Goal: Task Accomplishment & Management: Complete application form

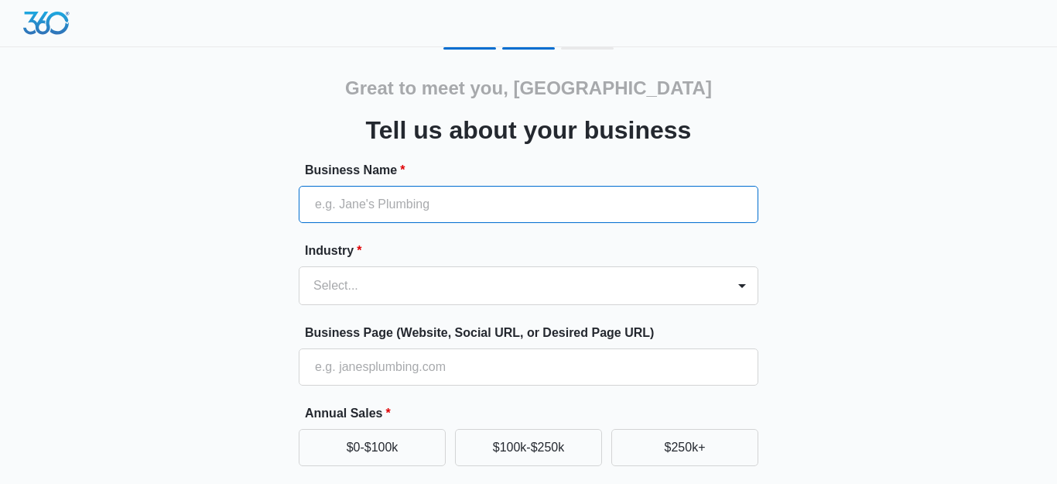
click at [665, 211] on input "Business Name *" at bounding box center [529, 204] width 460 height 37
type input "Paws & Pens"
click at [700, 294] on form "Business Name * Paws & Pens Industry * Select... Business Page (Website, Social…" at bounding box center [529, 418] width 460 height 514
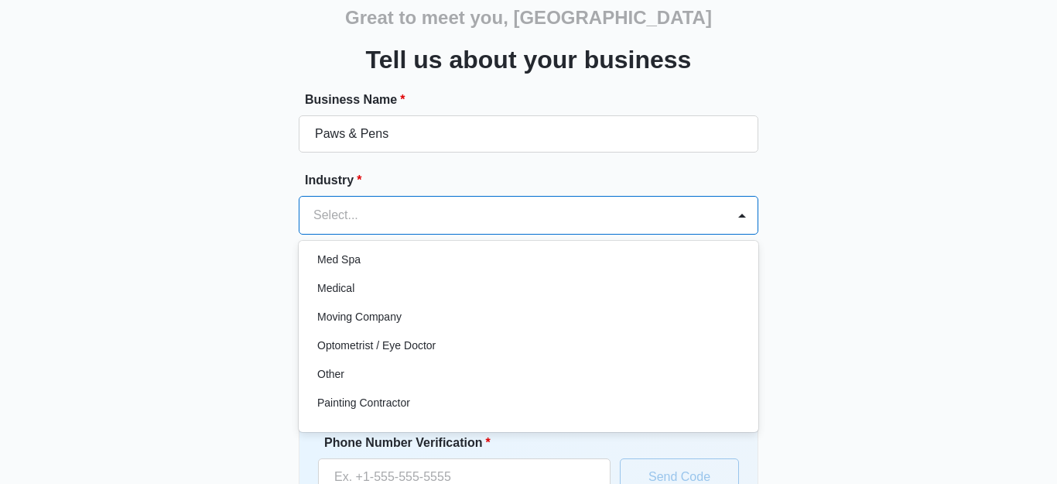
scroll to position [836, 0]
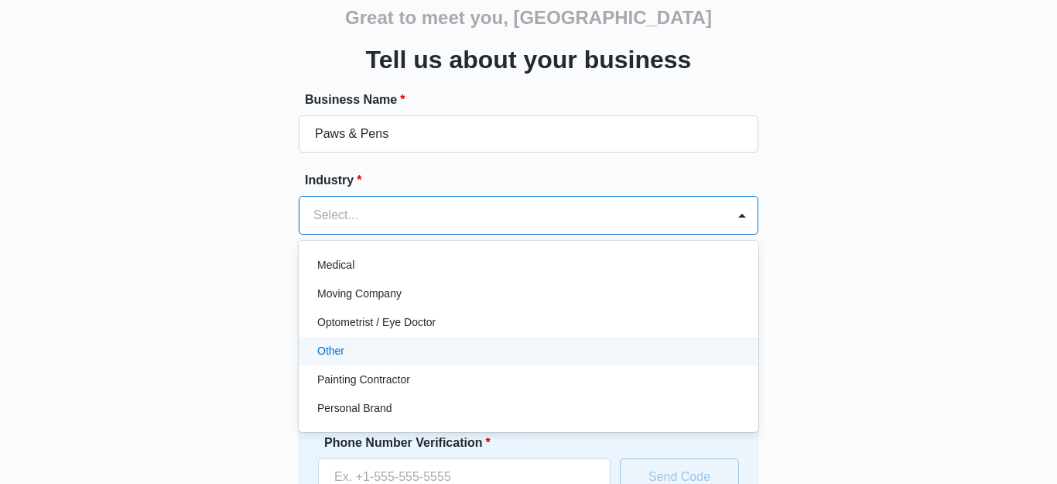
click at [495, 348] on div "Other" at bounding box center [527, 351] width 420 height 16
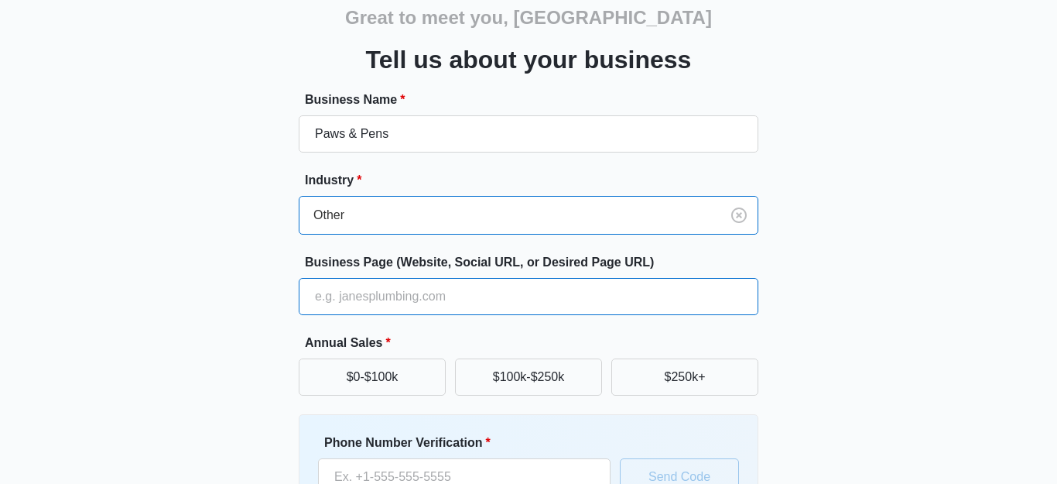
click at [378, 291] on input "Business Page (Website, Social URL, or Desired Page URL)" at bounding box center [529, 296] width 460 height 37
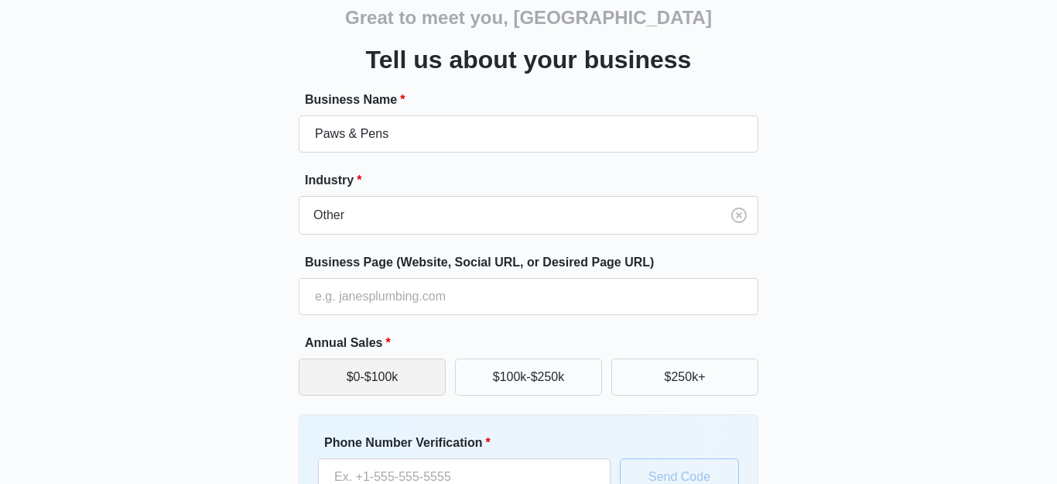
click at [352, 365] on button "$0-$100k" at bounding box center [372, 376] width 147 height 37
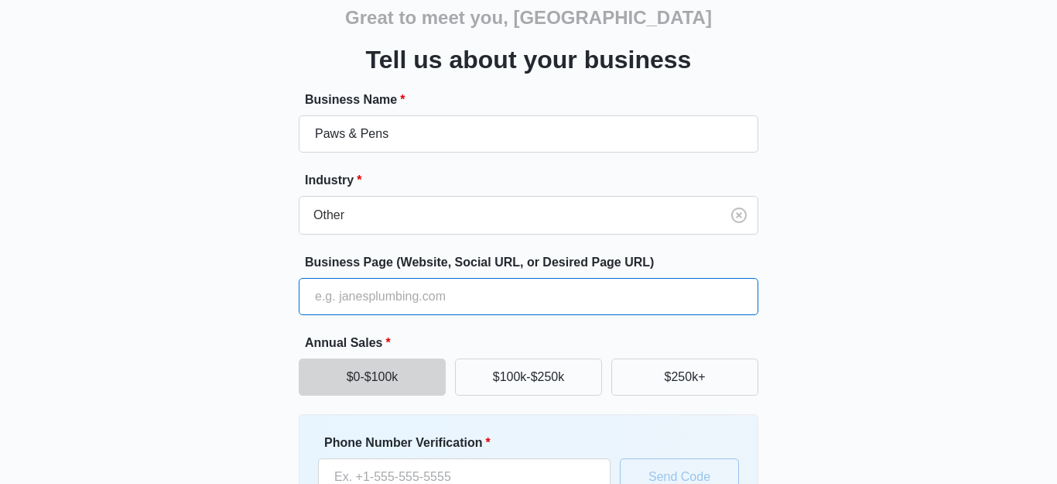
click at [328, 291] on input "Business Page (Website, Social URL, or Desired Page URL)" at bounding box center [529, 296] width 460 height 37
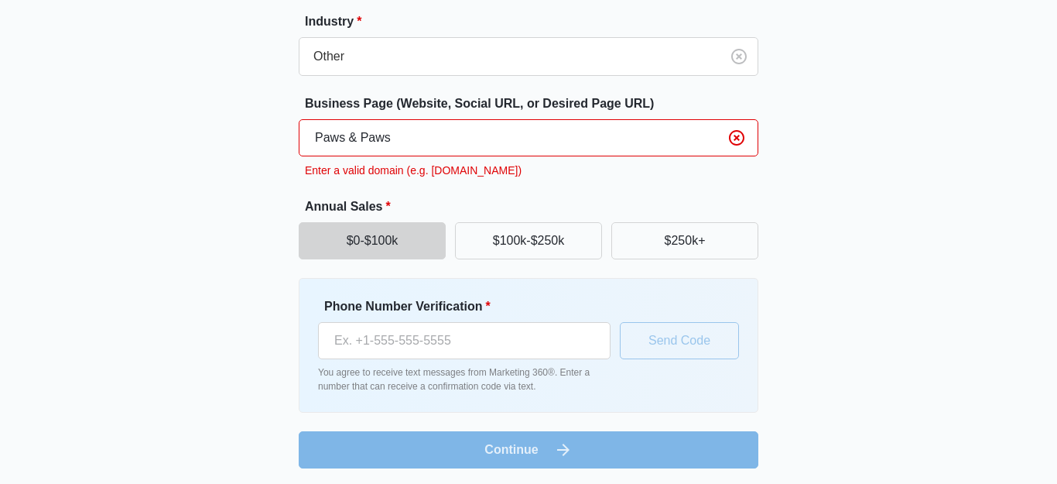
scroll to position [232, 0]
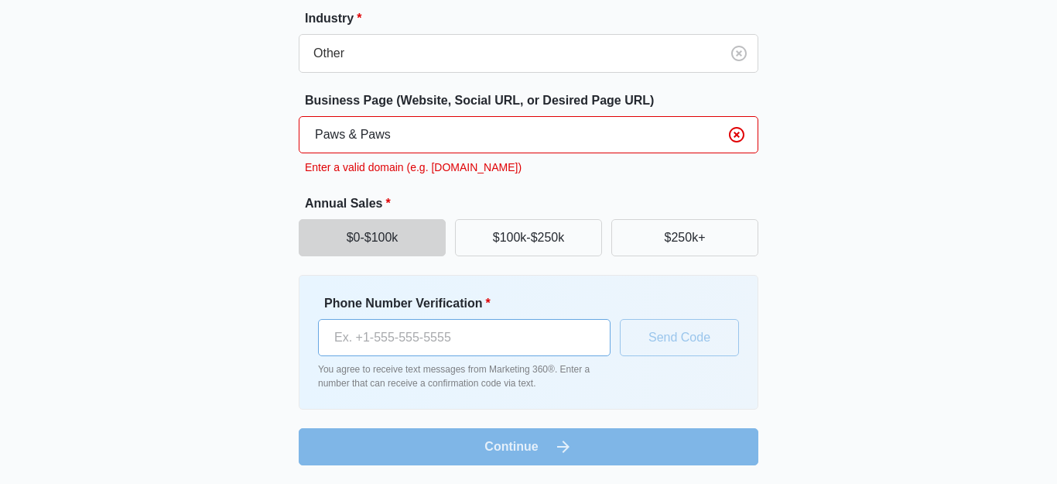
type input "Paws & Paws"
click at [421, 334] on input "Phone Number Verification *" at bounding box center [464, 337] width 293 height 37
type input "(260) 213-7819"
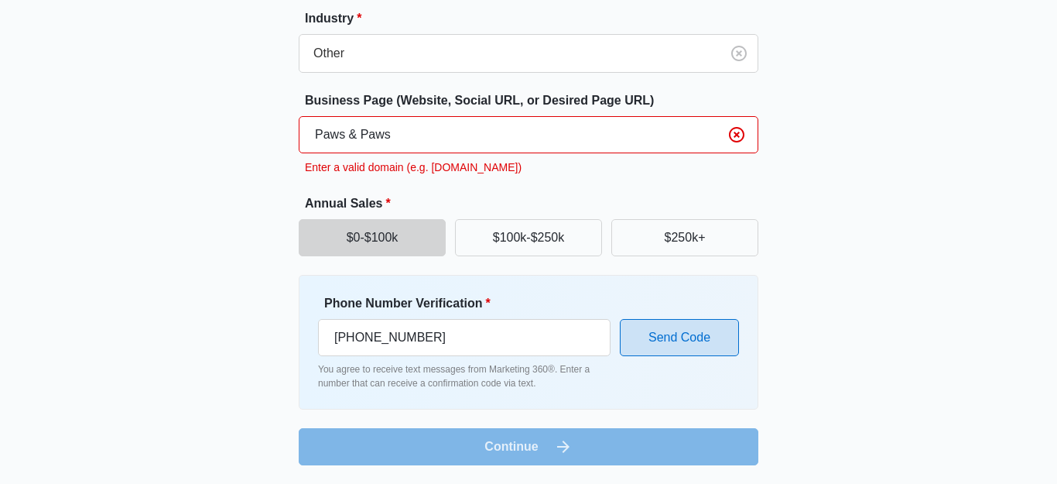
click at [647, 338] on button "Send Code" at bounding box center [679, 337] width 119 height 37
click at [475, 143] on input "Paws & Paws" at bounding box center [529, 134] width 460 height 37
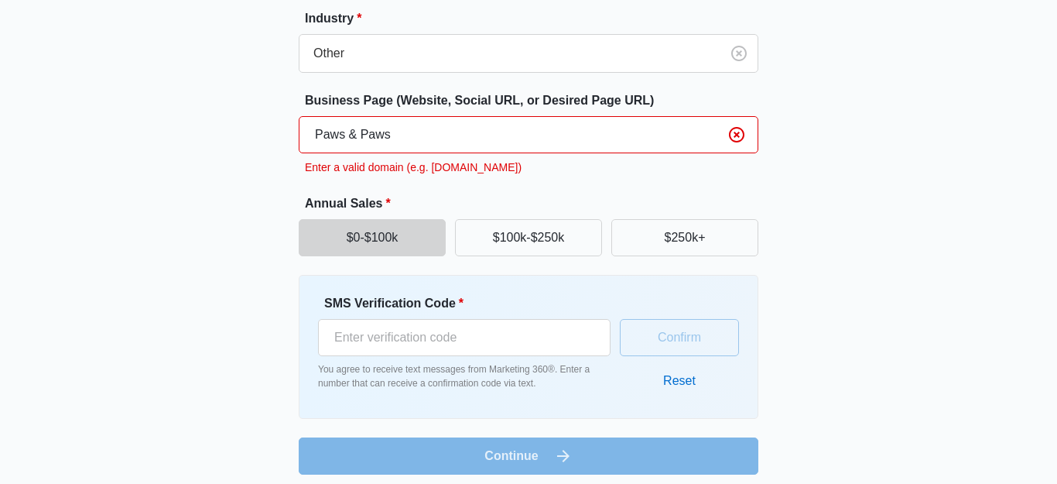
click at [351, 132] on input "Paws & Paws" at bounding box center [529, 134] width 460 height 37
click at [358, 135] on input "Paws& Paws" at bounding box center [529, 134] width 460 height 37
click at [413, 142] on input "Paws&Paws" at bounding box center [529, 134] width 460 height 37
type input "Paws&Pens"
click at [456, 335] on input "SMS Verification Code *" at bounding box center [464, 337] width 293 height 37
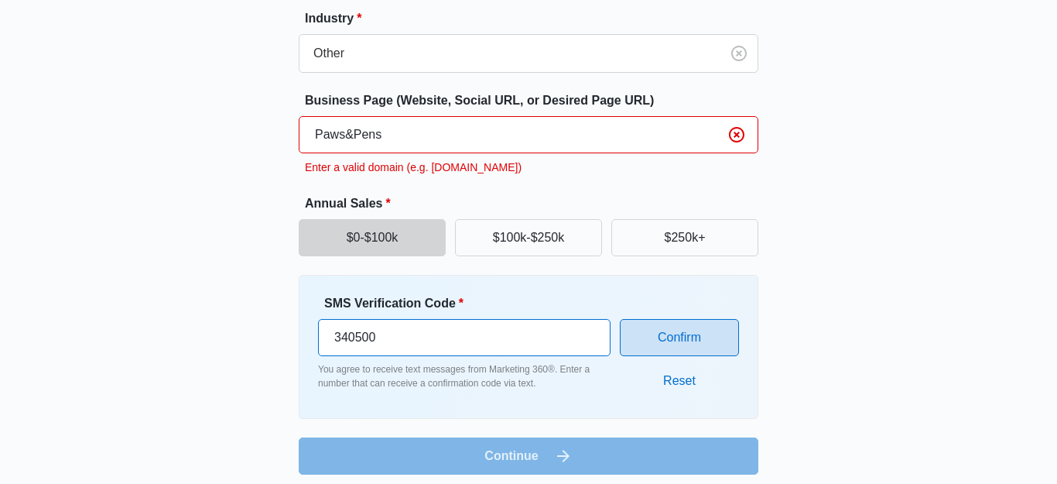
type input "340500"
click at [684, 350] on button "Confirm" at bounding box center [679, 337] width 119 height 37
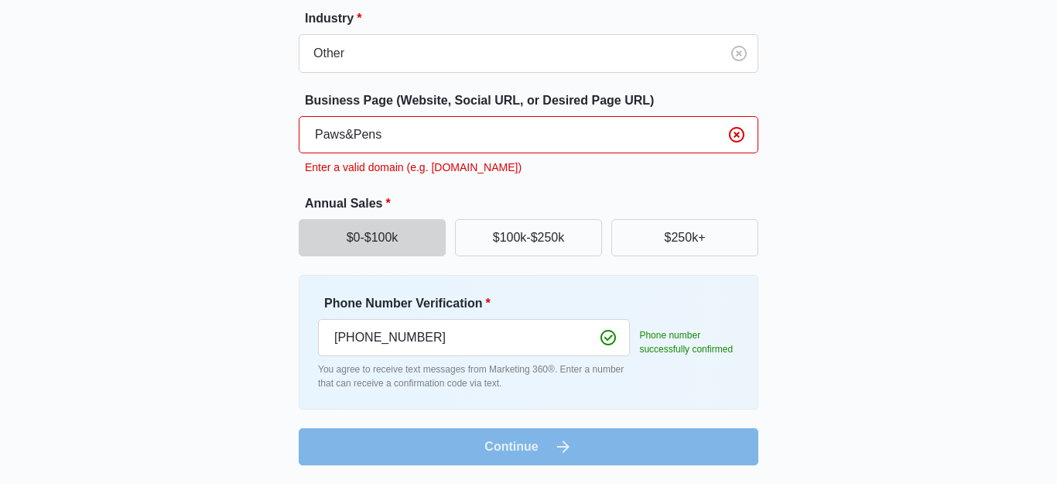
click at [493, 133] on input "Paws&Pens" at bounding box center [529, 134] width 460 height 37
click at [668, 442] on form "Business Name * Paws & Pens Industry * Other Business Page (Website, Social URL…" at bounding box center [529, 197] width 460 height 536
click at [533, 142] on input "Paws&Pens.com" at bounding box center [529, 134] width 460 height 37
click at [315, 137] on input "Paws&Pens.com" at bounding box center [529, 134] width 460 height 37
type input "e.g.Paws&Pens.com"
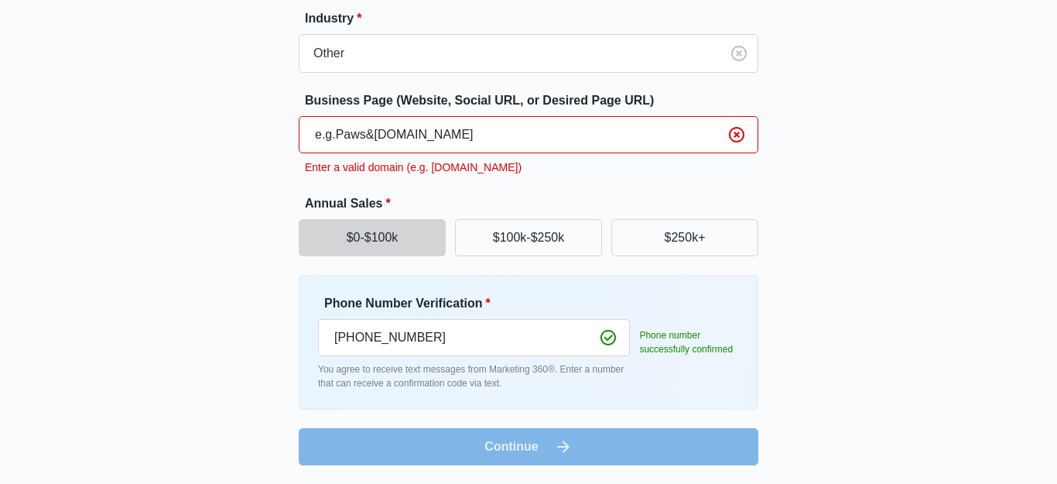
click at [469, 136] on input "e.g.Paws&Pens.com" at bounding box center [529, 134] width 460 height 37
click at [447, 134] on input "e.g.Paws&Pens.com" at bounding box center [529, 134] width 460 height 37
click at [437, 135] on input "e.g.Paws&Pens.com" at bounding box center [529, 134] width 460 height 37
click at [448, 202] on label "Annual Sales *" at bounding box center [535, 203] width 460 height 19
drag, startPoint x: 478, startPoint y: 144, endPoint x: 292, endPoint y: 145, distance: 185.8
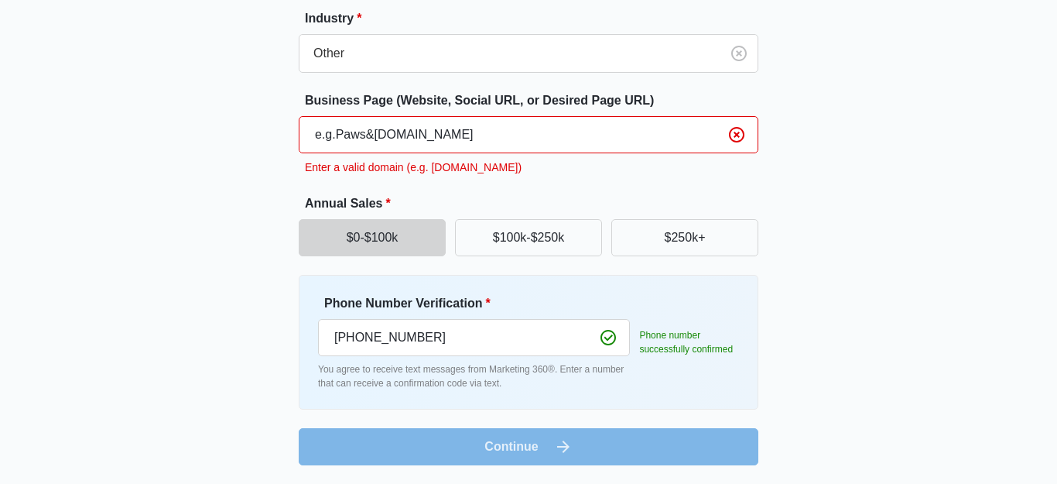
click at [292, 145] on div "Great to meet you, Madison Tell us about your business Business Name * Paws & P…" at bounding box center [528, 140] width 929 height 650
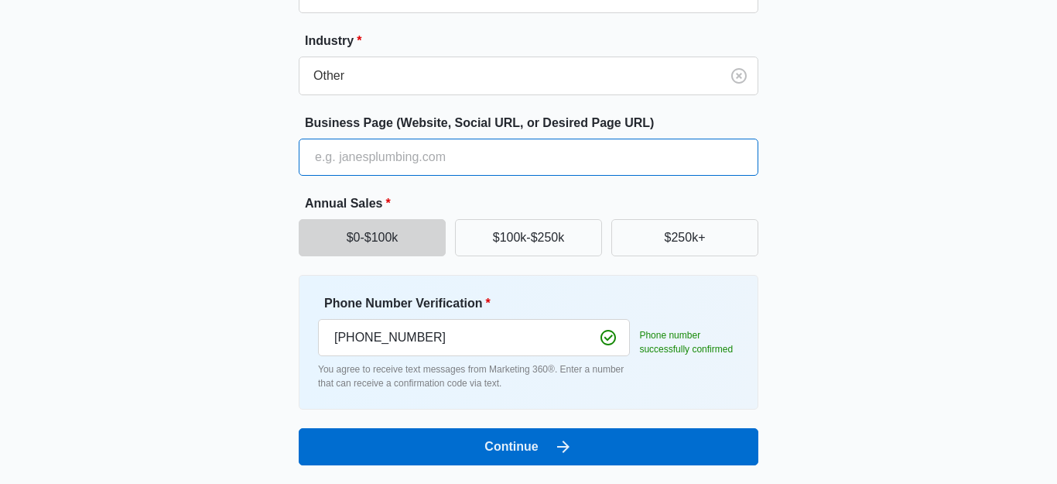
scroll to position [210, 0]
click at [292, 145] on div "Great to meet you, Madison Tell us about your business Business Name * Paws & P…" at bounding box center [528, 151] width 929 height 628
click at [266, 175] on div "Great to meet you, Madison Tell us about your business Business Name * Paws & P…" at bounding box center [528, 151] width 929 height 628
click at [354, 161] on input "Business Page (Website, Social URL, or Desired Page URL)" at bounding box center [529, 157] width 460 height 37
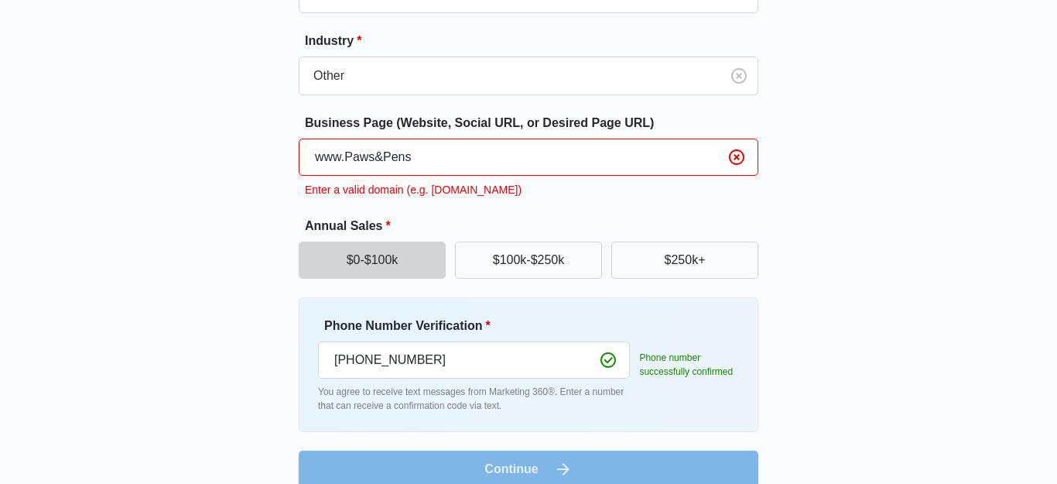
click at [185, 295] on div "Great to meet you, Madison Tell us about your business Business Name * Paws & P…" at bounding box center [528, 162] width 929 height 650
click at [530, 164] on input "www.Paws&Pens" at bounding box center [529, 157] width 460 height 37
type input "www.Paws&Pens.com"
click at [245, 256] on div "Great to meet you, Madison Tell us about your business Business Name * Paws & P…" at bounding box center [528, 162] width 929 height 650
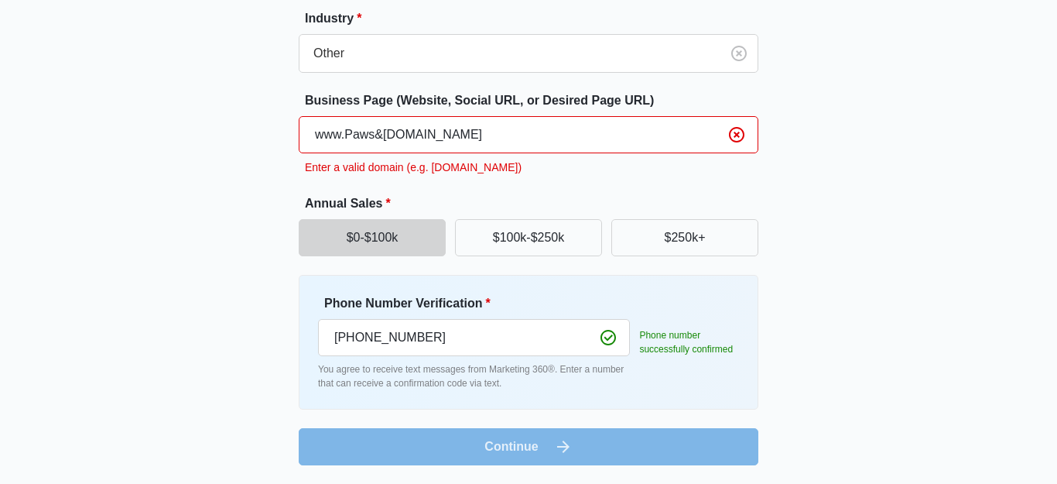
click at [361, 437] on form "Business Name * Paws & Pens Industry * Other Business Page (Website, Social URL…" at bounding box center [529, 197] width 460 height 536
click at [359, 437] on form "Business Name * Paws & Pens Industry * Other Business Page (Website, Social URL…" at bounding box center [529, 197] width 460 height 536
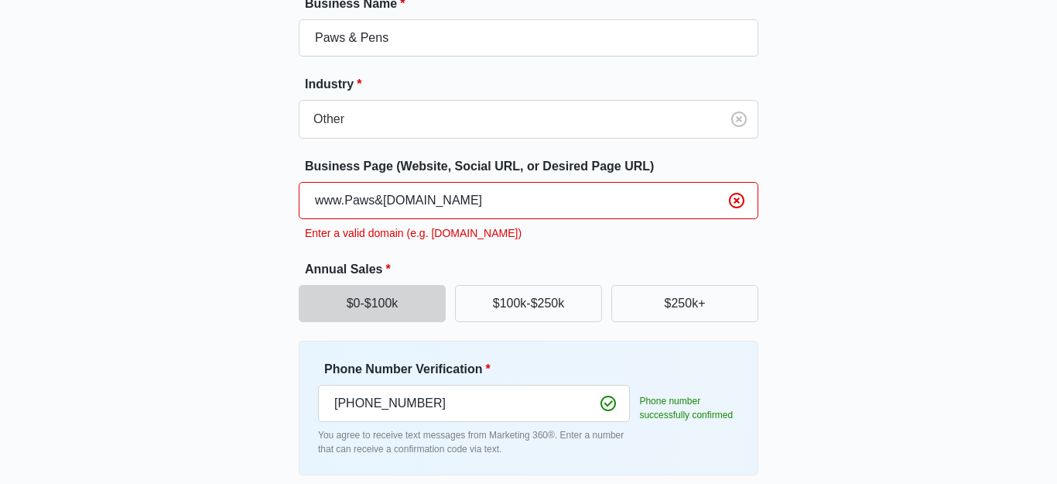
scroll to position [169, 0]
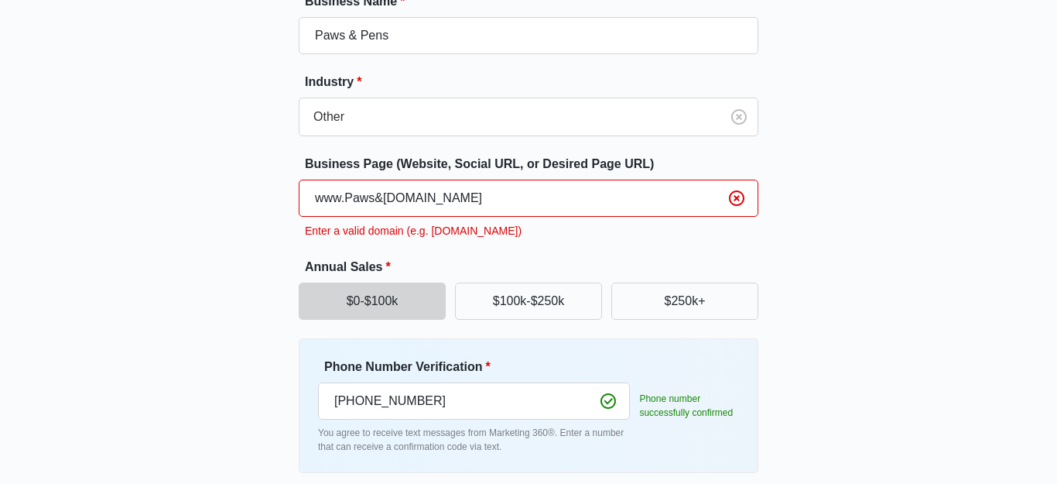
drag, startPoint x: 451, startPoint y: 197, endPoint x: 259, endPoint y: 181, distance: 191.9
click at [259, 181] on div "Great to meet you, Madison Tell us about your business Business Name * Paws & P…" at bounding box center [528, 203] width 929 height 650
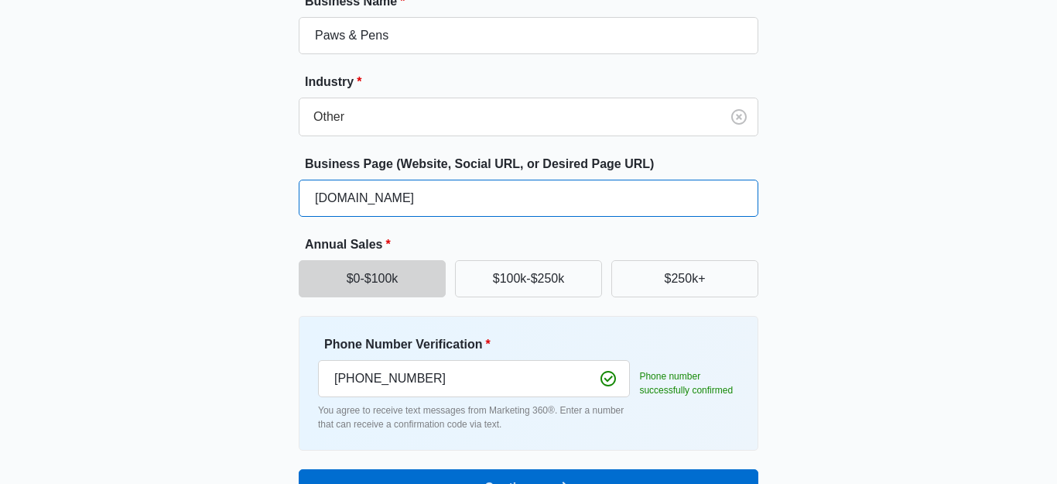
scroll to position [210, 0]
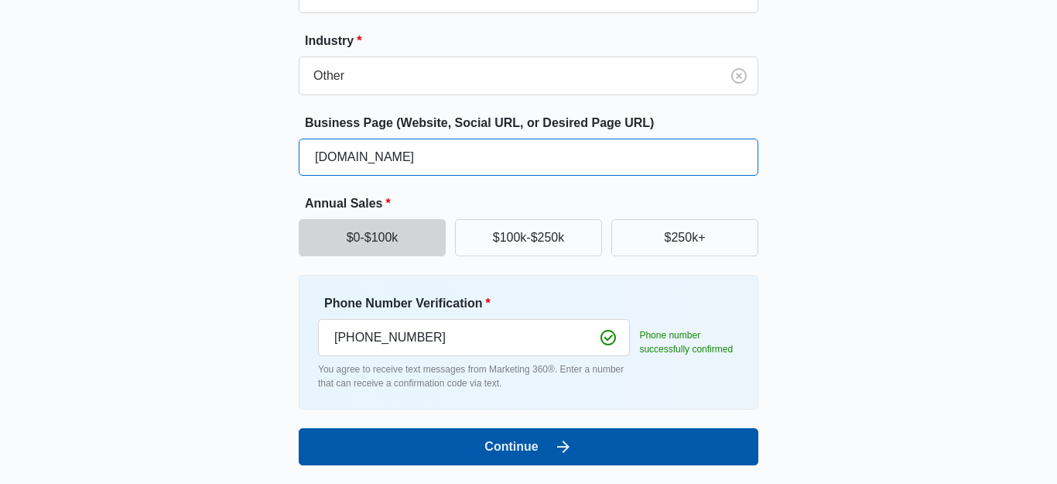
type input "e.g.PensPaws.com"
click at [378, 445] on button "Continue" at bounding box center [529, 446] width 460 height 37
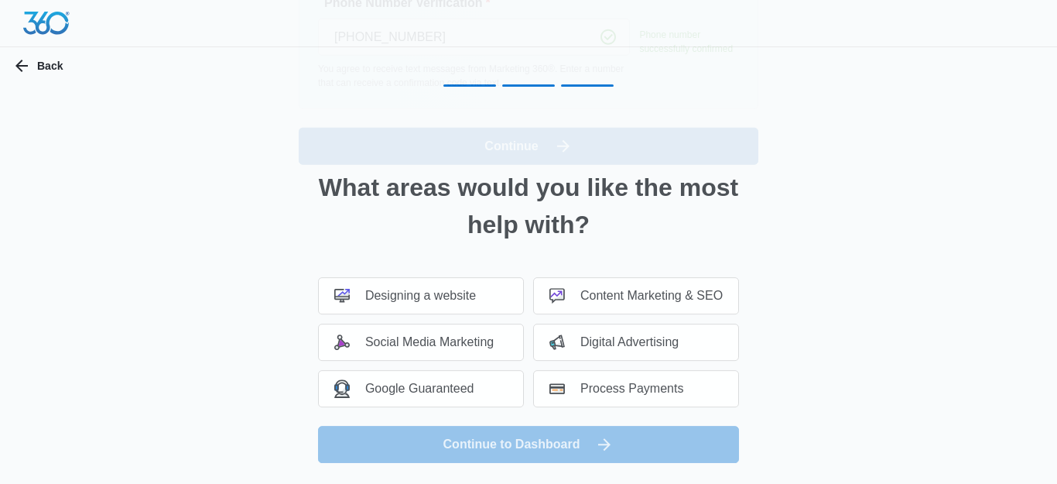
scroll to position [0, 0]
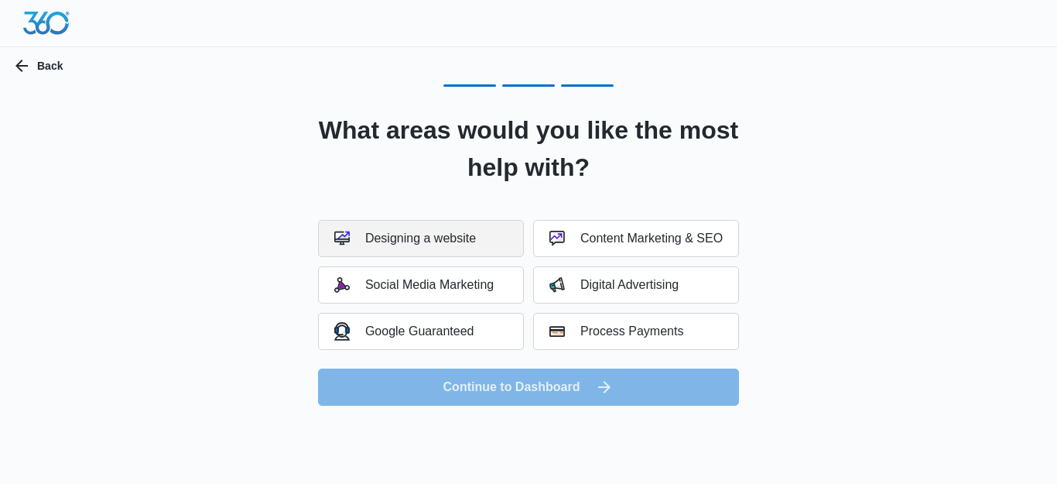
click at [435, 248] on button "Designing a website" at bounding box center [421, 238] width 206 height 37
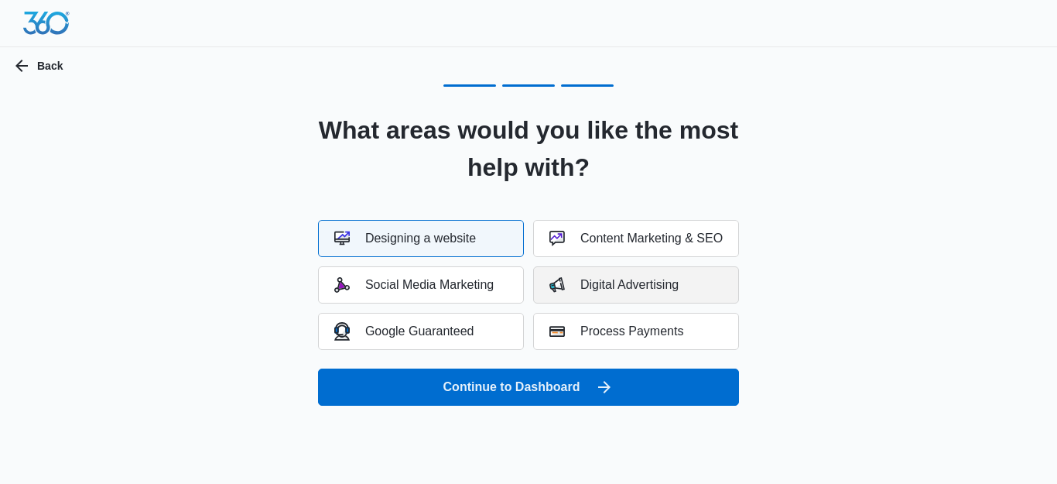
click at [599, 288] on div "Digital Advertising" at bounding box center [614, 284] width 129 height 15
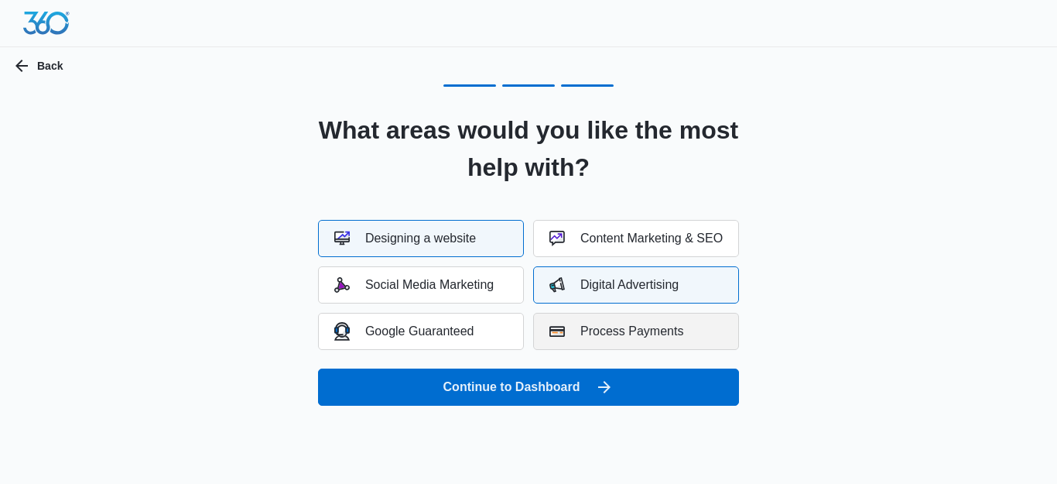
click at [606, 340] on button "Process Payments" at bounding box center [636, 331] width 206 height 37
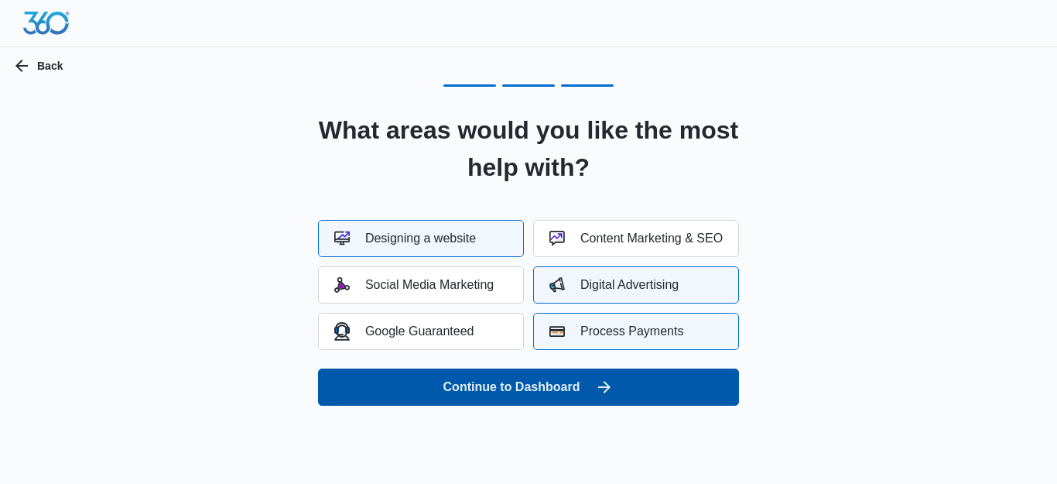
click at [524, 381] on button "Continue to Dashboard" at bounding box center [528, 386] width 421 height 37
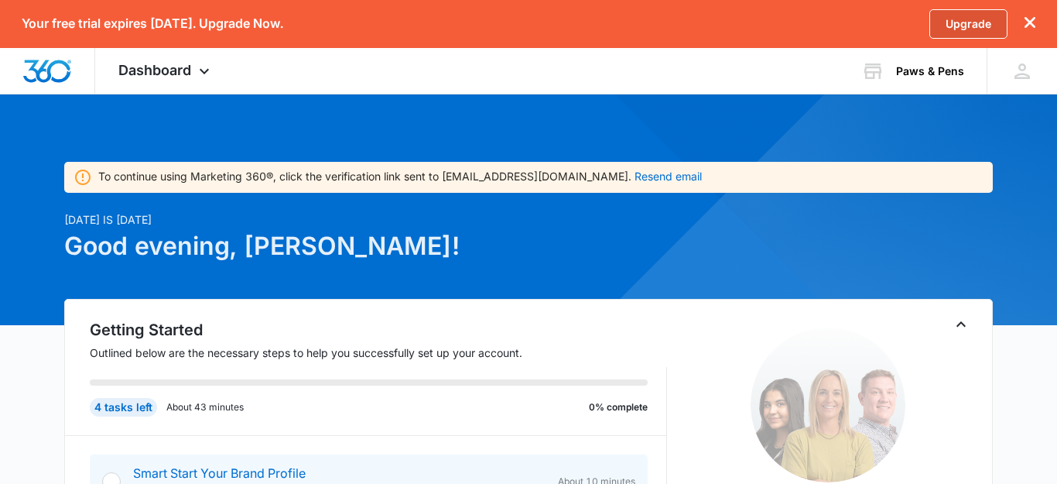
click at [982, 15] on link "Upgrade" at bounding box center [969, 23] width 78 height 29
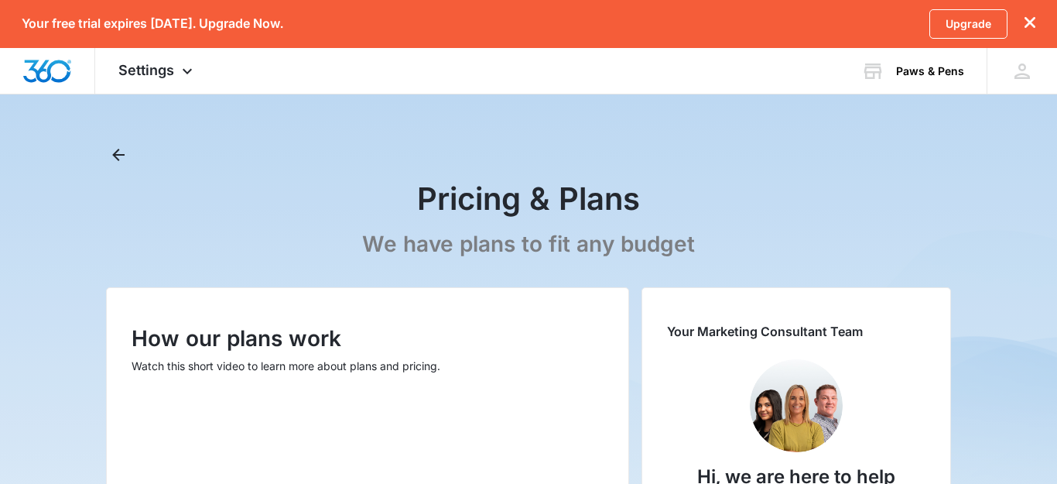
click at [1031, 17] on icon "dismiss this dialog" at bounding box center [1030, 22] width 11 height 11
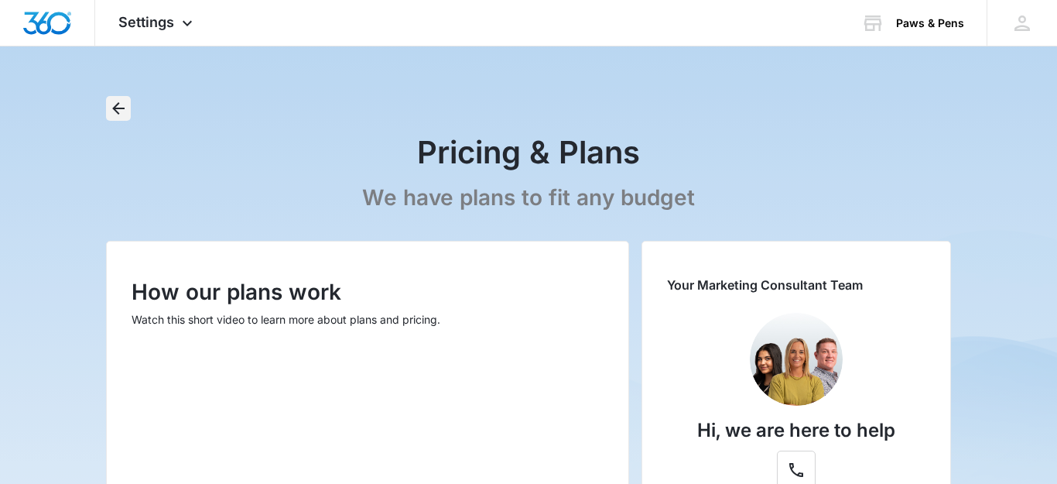
click at [126, 101] on icon "Back" at bounding box center [118, 108] width 19 height 19
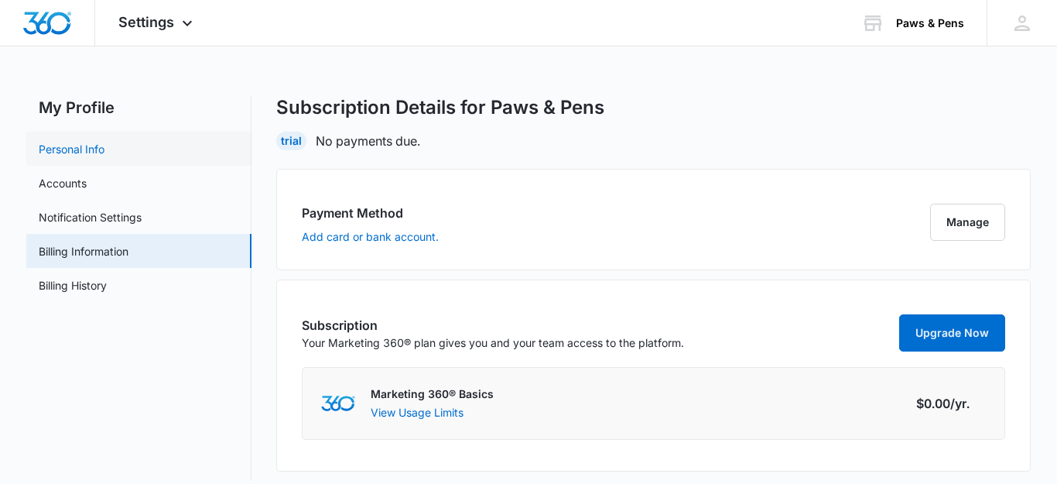
click at [105, 144] on link "Personal Info" at bounding box center [72, 149] width 66 height 16
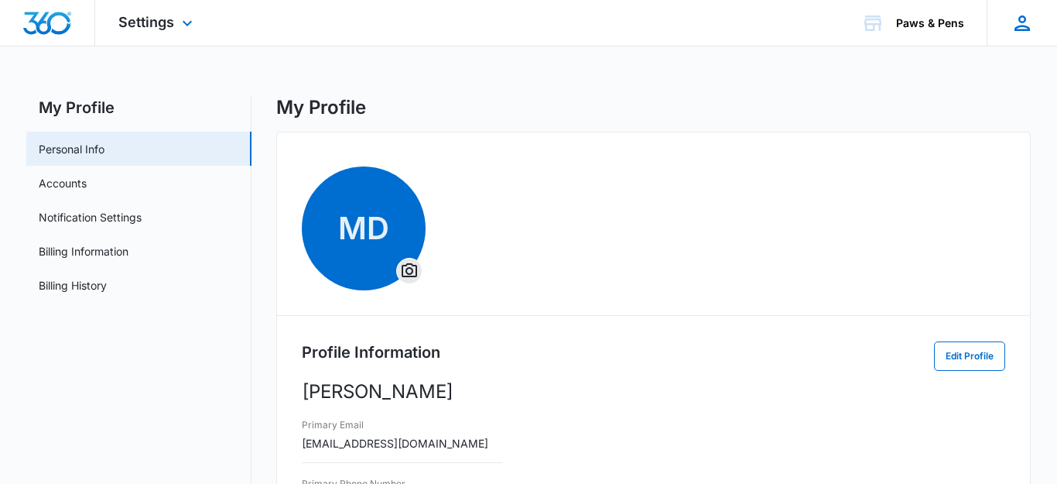
click at [1021, 36] on div "MD Madison Dietz mdietz126@gmail.com My Profile Notifications Support Logout Te…" at bounding box center [1022, 23] width 70 height 46
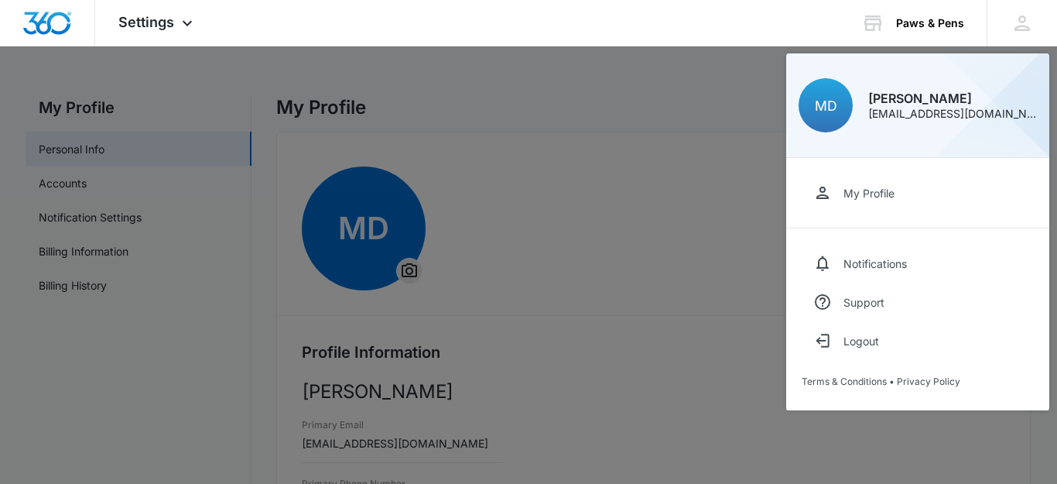
click at [726, 98] on div at bounding box center [528, 242] width 1057 height 484
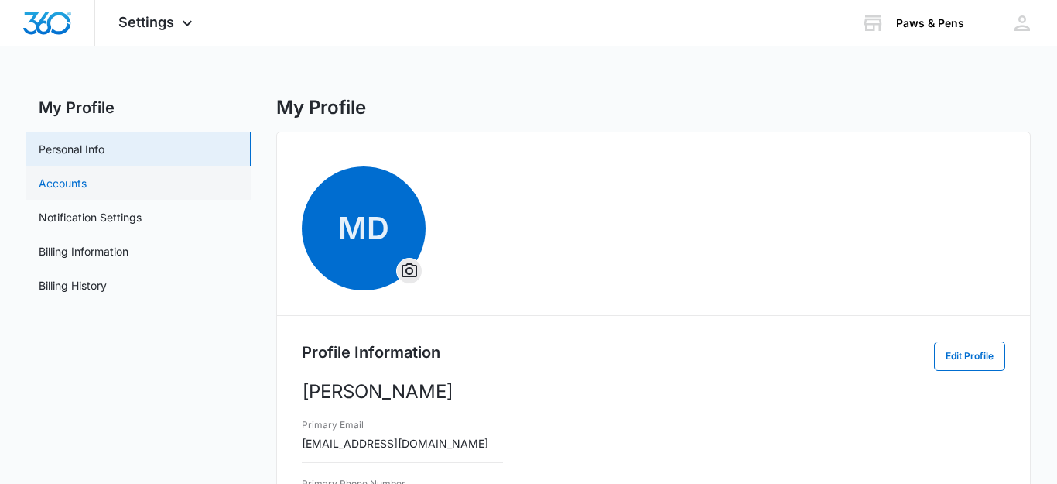
click at [87, 178] on link "Accounts" at bounding box center [63, 183] width 48 height 16
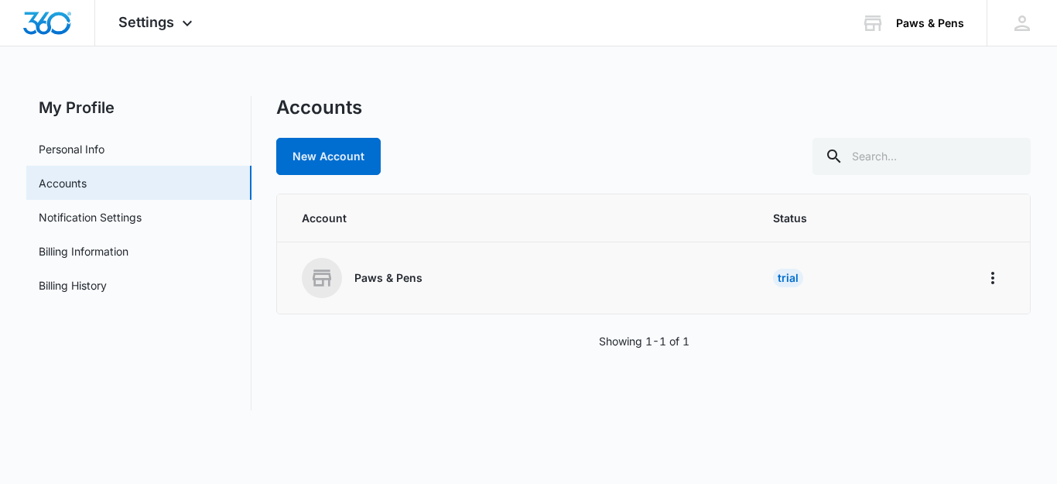
click at [788, 279] on div "Trial" at bounding box center [788, 278] width 30 height 19
click at [996, 281] on icon "Home" at bounding box center [993, 278] width 19 height 19
click at [924, 328] on button "Go to Dashboard" at bounding box center [934, 321] width 142 height 23
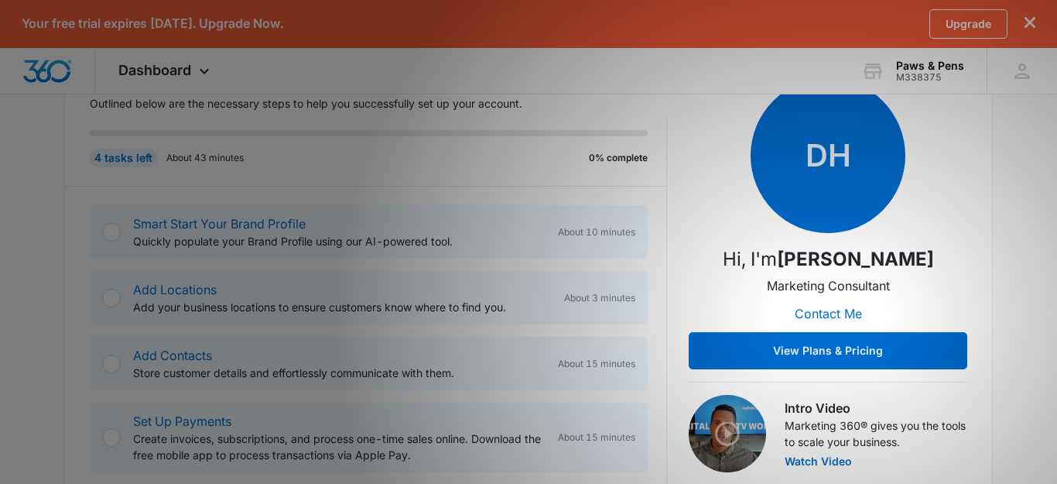
scroll to position [262, 0]
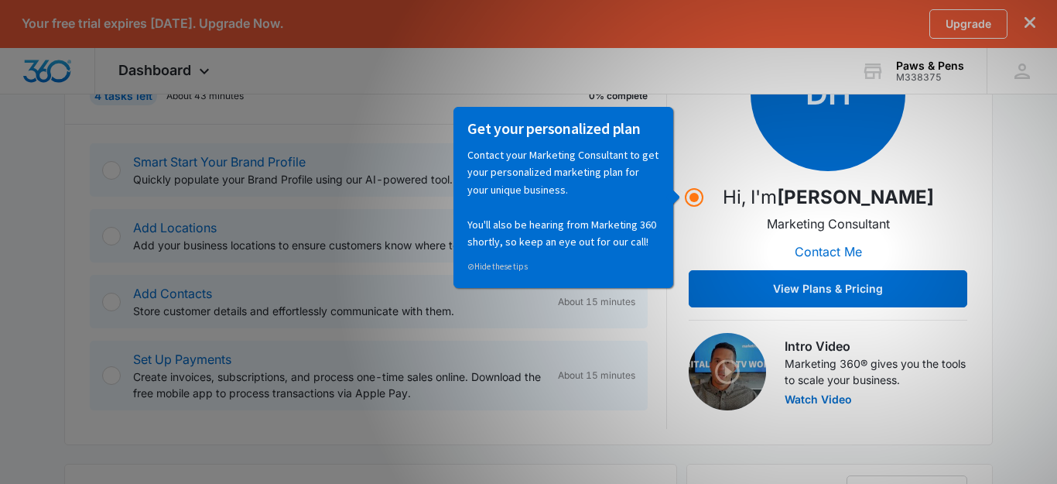
scroll to position [314, 0]
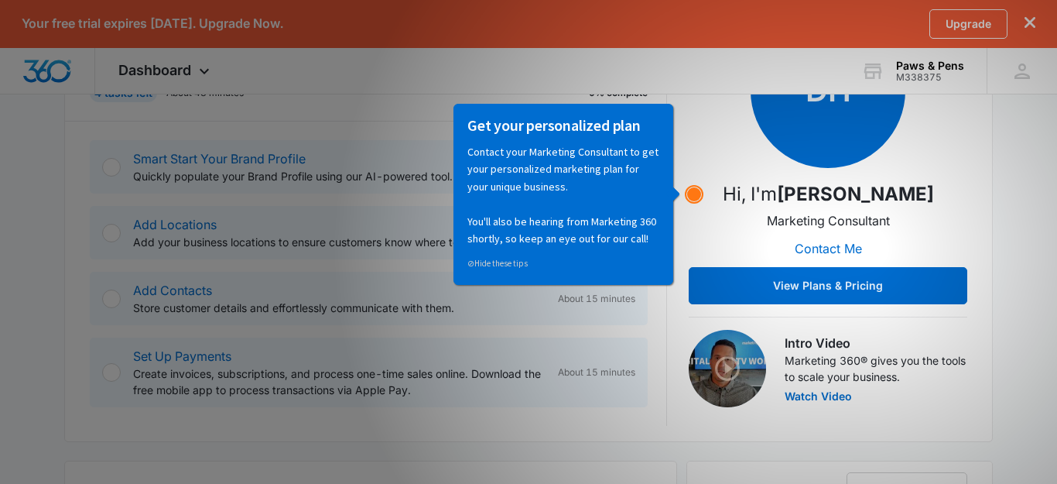
click at [692, 195] on circle "Hotspot (open by clicking or pressing space/enter)" at bounding box center [694, 194] width 14 height 14
click at [771, 266] on div "DH Hi, I'm Dave Holzapfel Marketing Consultant Contact Me View Plans & Pricing" at bounding box center [828, 158] width 279 height 291
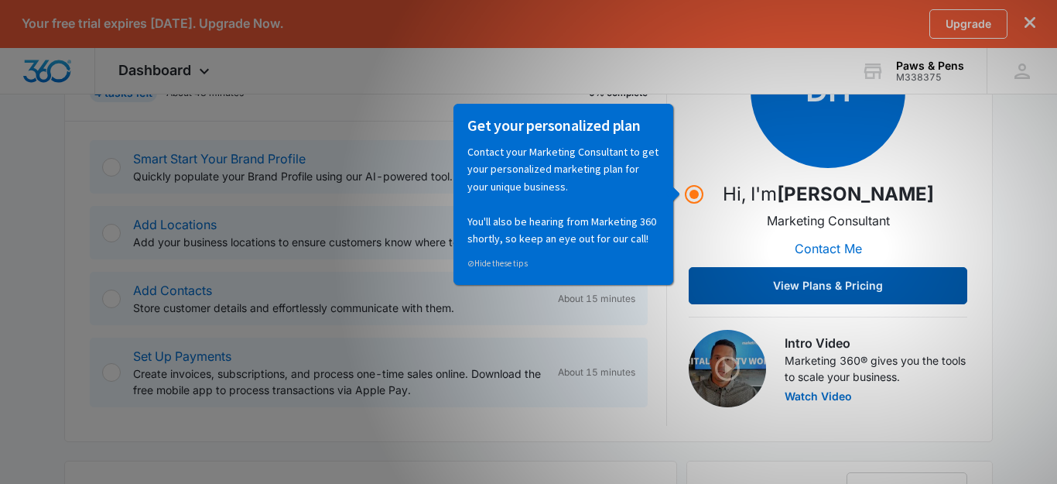
click at [773, 279] on button "View Plans & Pricing" at bounding box center [828, 285] width 279 height 37
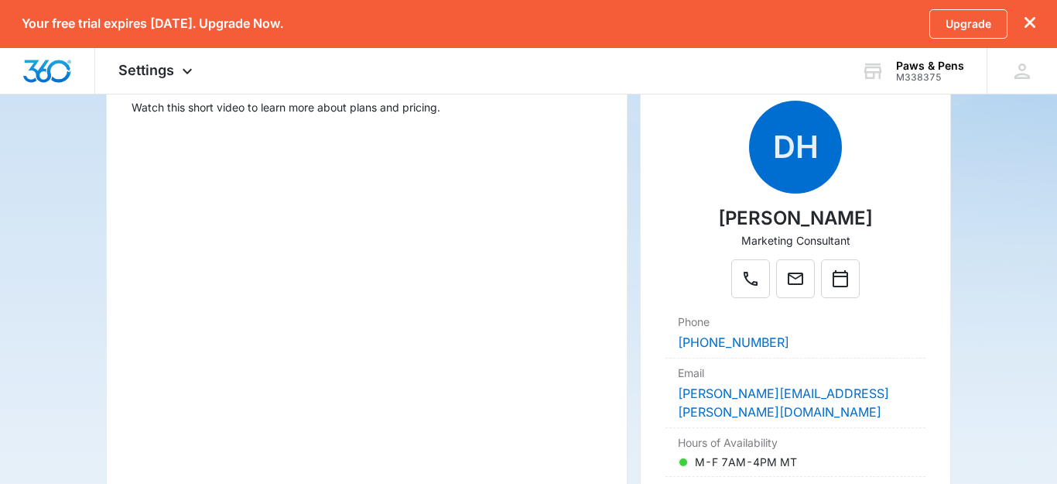
scroll to position [252, 0]
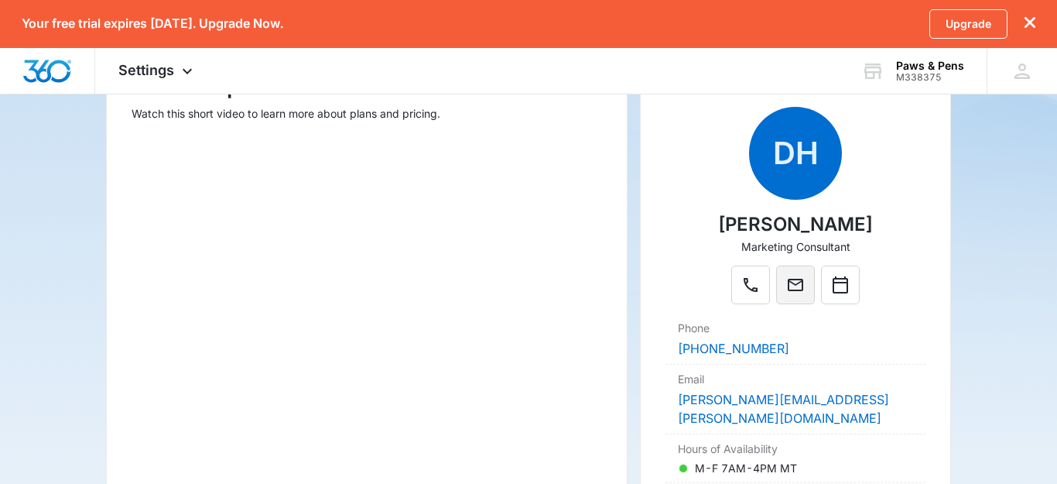
click at [797, 283] on icon "Mail" at bounding box center [796, 285] width 19 height 19
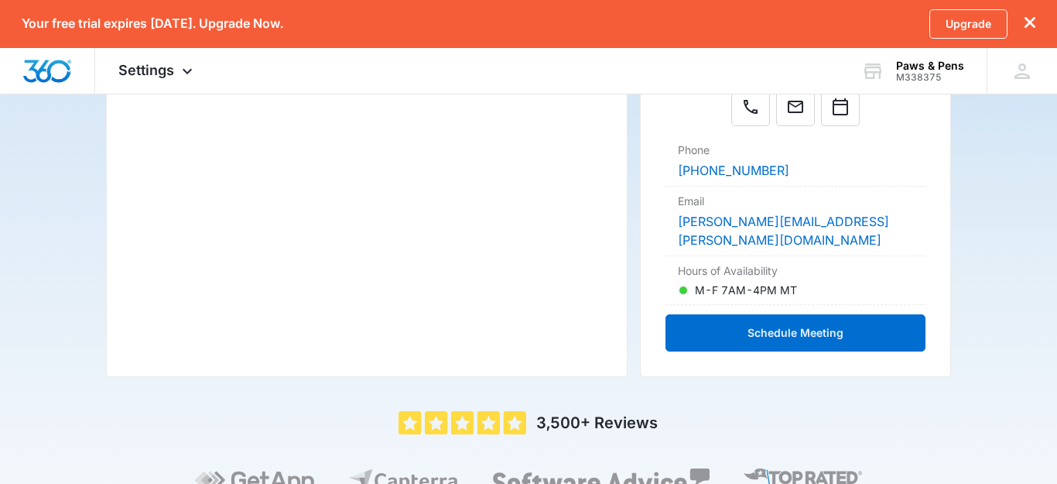
scroll to position [0, 0]
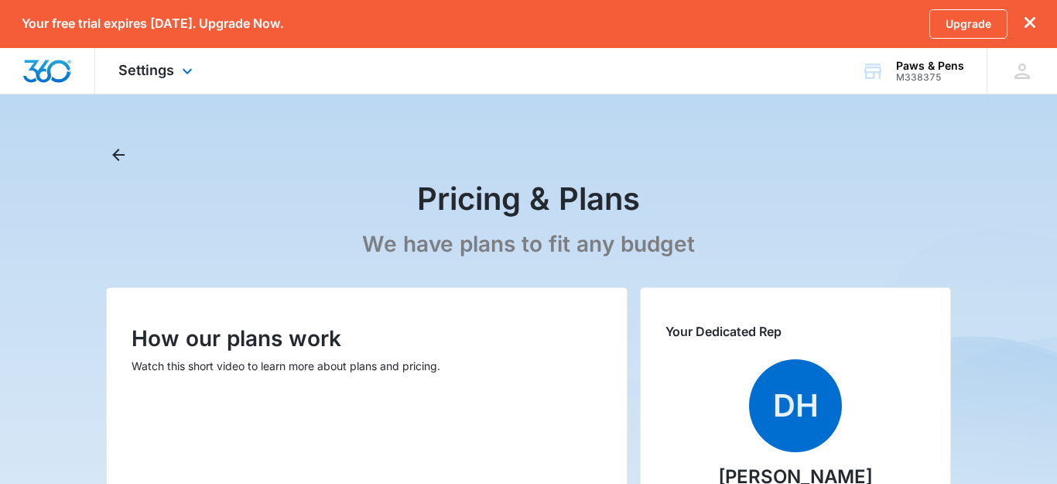
click at [43, 67] on img "Dashboard" at bounding box center [47, 71] width 50 height 23
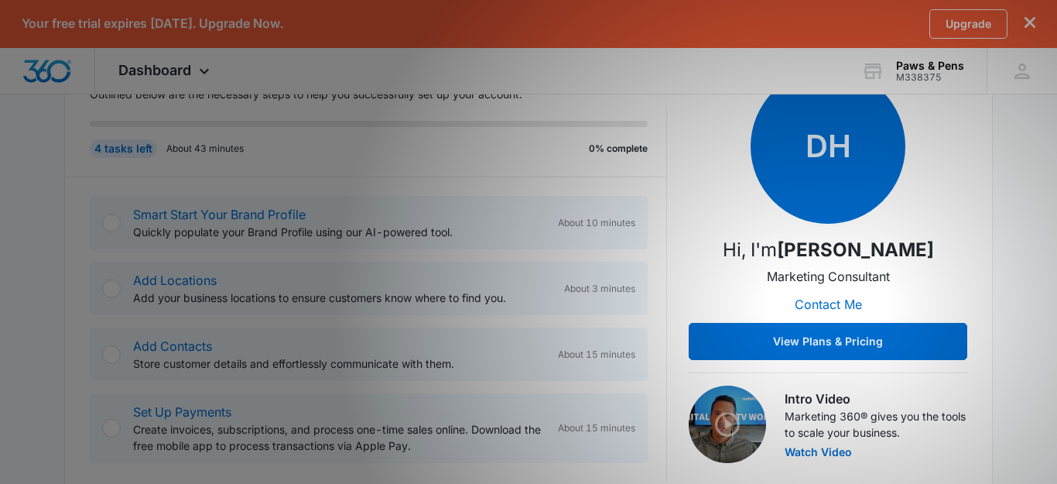
scroll to position [295, 0]
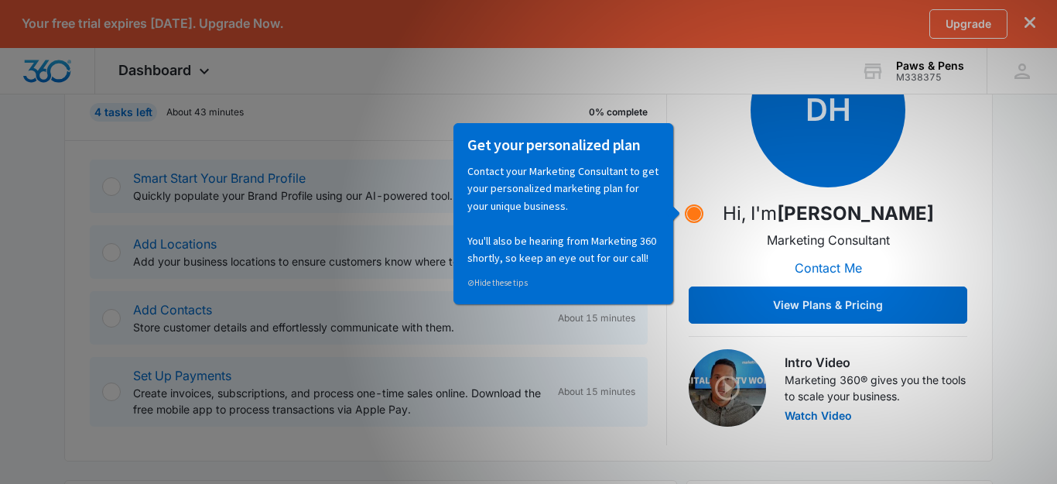
click at [693, 209] on circle "Hotspot (open by clicking or pressing space/enter)" at bounding box center [694, 214] width 14 height 14
click at [358, 170] on div "Smart Start Your Brand Profile Quickly populate your Brand Profile using our AI…" at bounding box center [339, 186] width 413 height 35
click at [290, 192] on p "Quickly populate your Brand Profile using our AI-powered tool." at bounding box center [339, 195] width 413 height 16
click at [692, 213] on circle "Hotspot (open by clicking or pressing space/enter)" at bounding box center [694, 214] width 14 height 14
click at [693, 215] on circle "Hotspot (open by clicking or pressing space/enter)" at bounding box center [694, 214] width 14 height 14
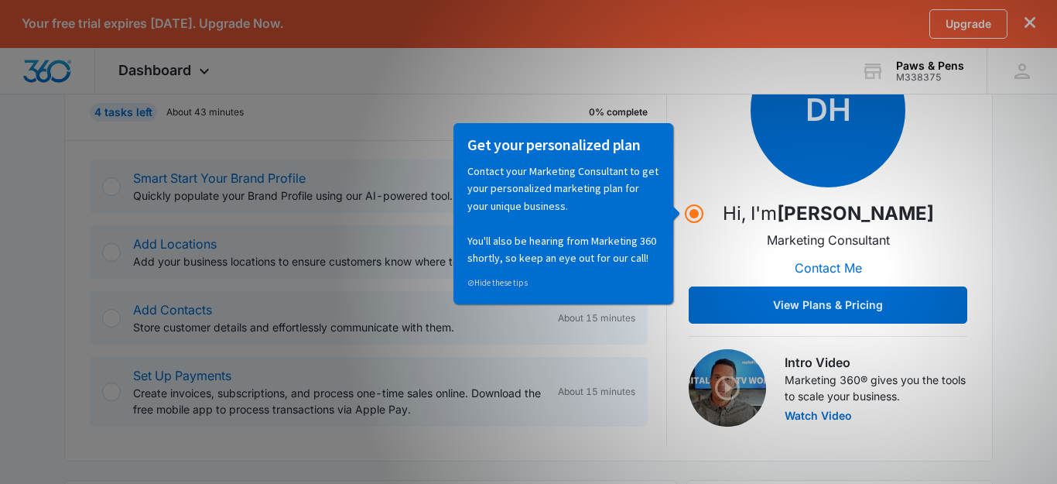
click at [605, 221] on p "Contact your Marketing Consultant to get your personalized marketing plan for y…" at bounding box center [563, 214] width 192 height 104
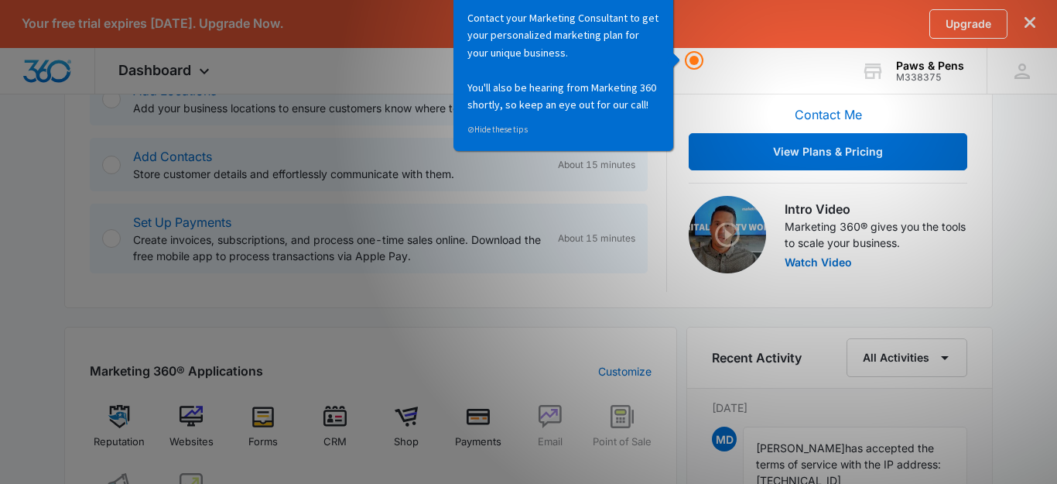
scroll to position [452, 0]
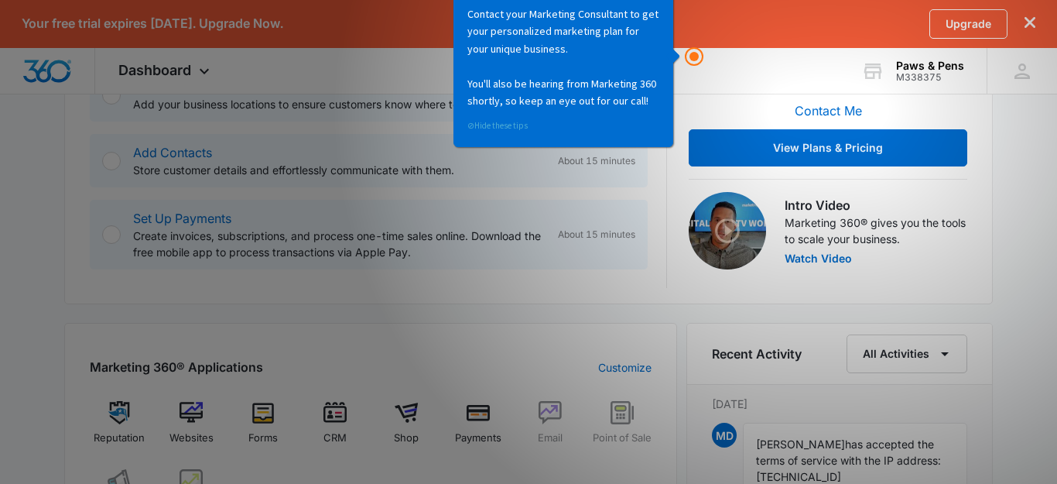
click at [522, 129] on link "⊘ Hide these tips" at bounding box center [497, 125] width 60 height 11
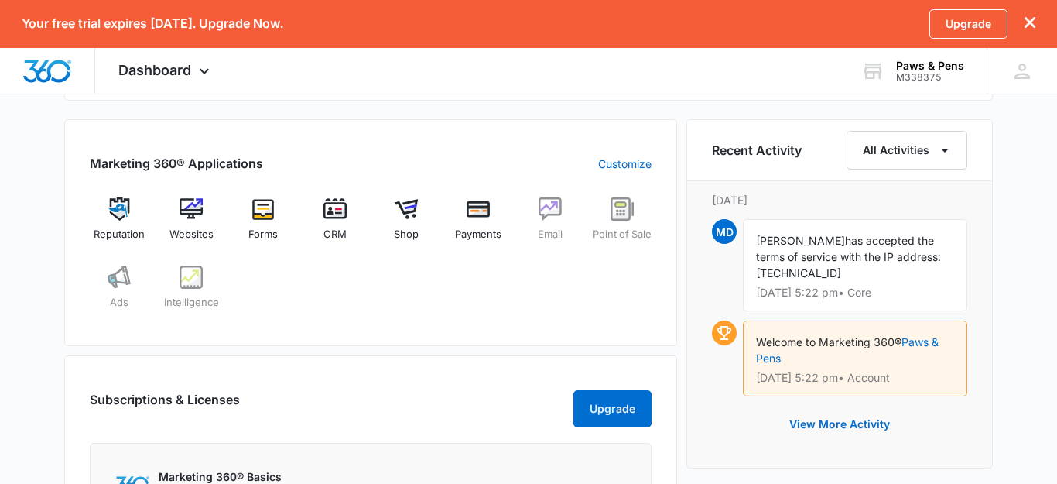
scroll to position [661, 0]
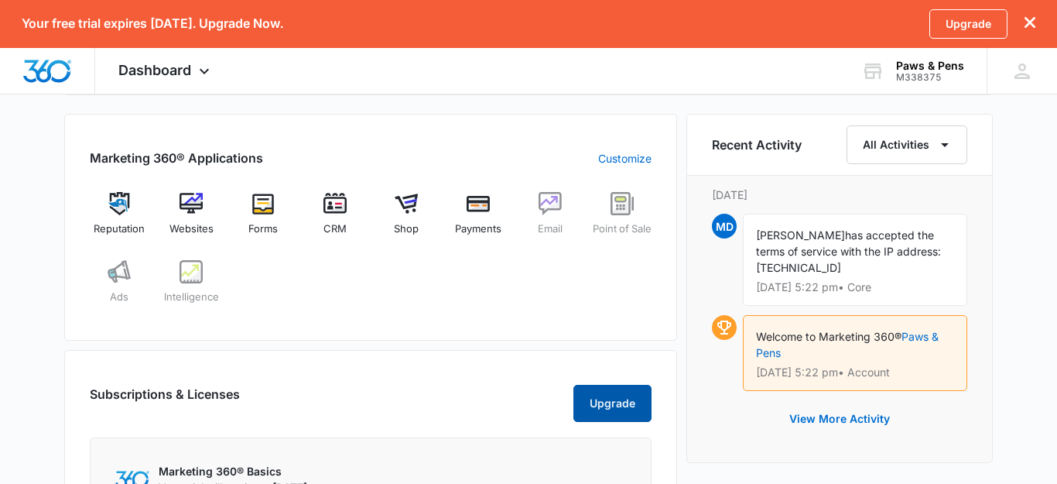
click at [605, 422] on button "Upgrade" at bounding box center [613, 403] width 78 height 37
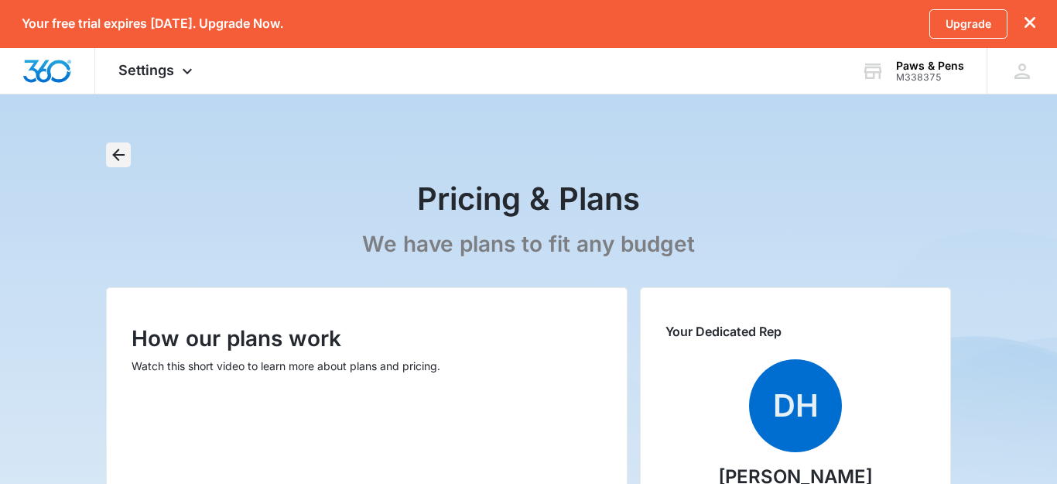
click at [118, 155] on icon "Back" at bounding box center [118, 155] width 12 height 12
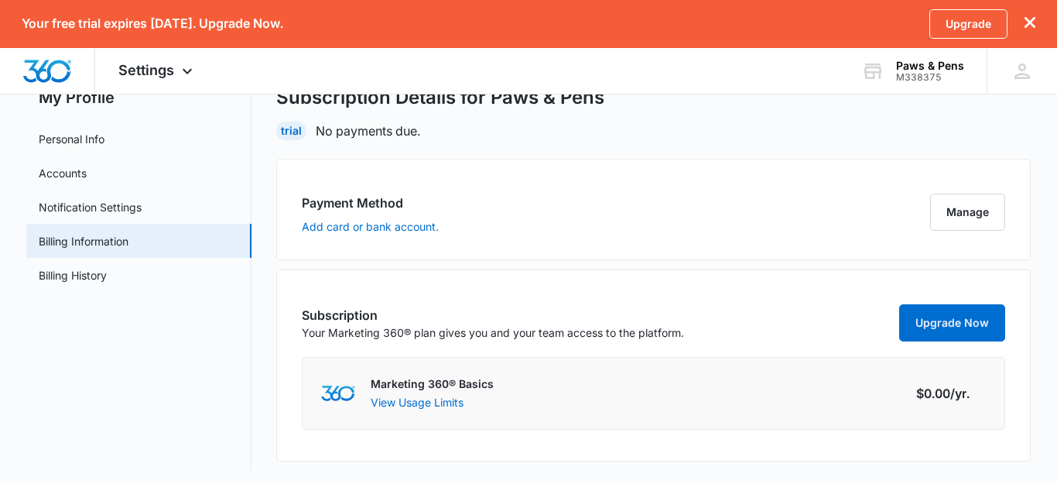
scroll to position [62, 0]
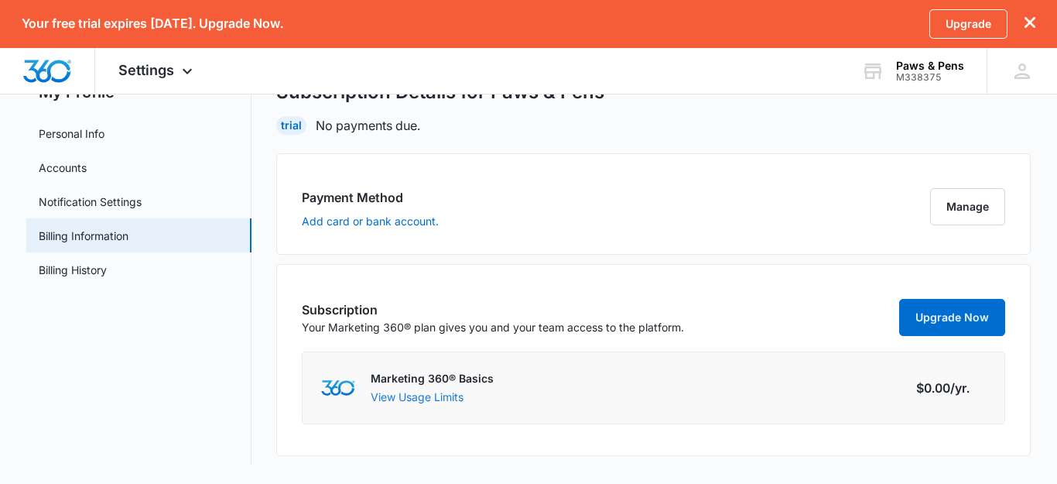
click at [408, 398] on button "View Usage Limits" at bounding box center [417, 397] width 93 height 16
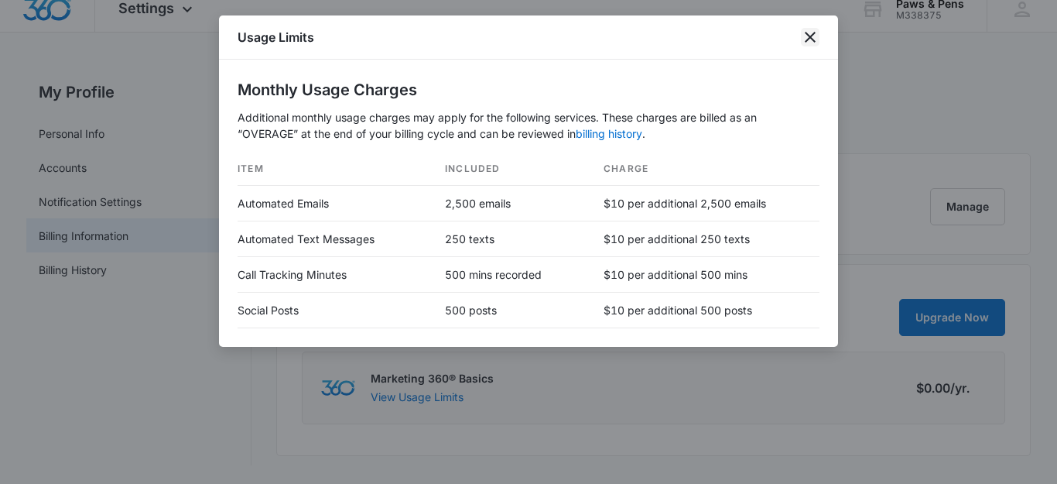
click at [810, 40] on icon "close" at bounding box center [810, 37] width 19 height 19
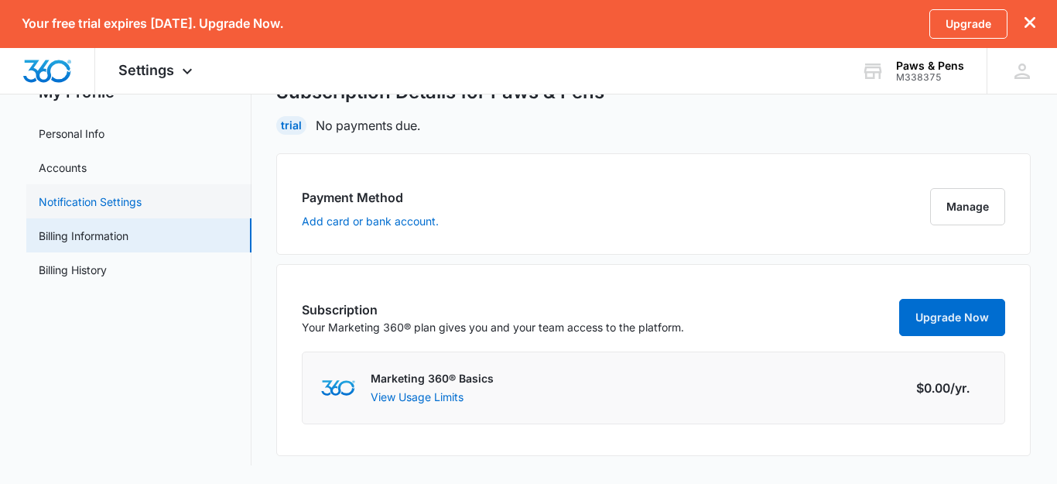
click at [142, 200] on link "Notification Settings" at bounding box center [90, 202] width 103 height 16
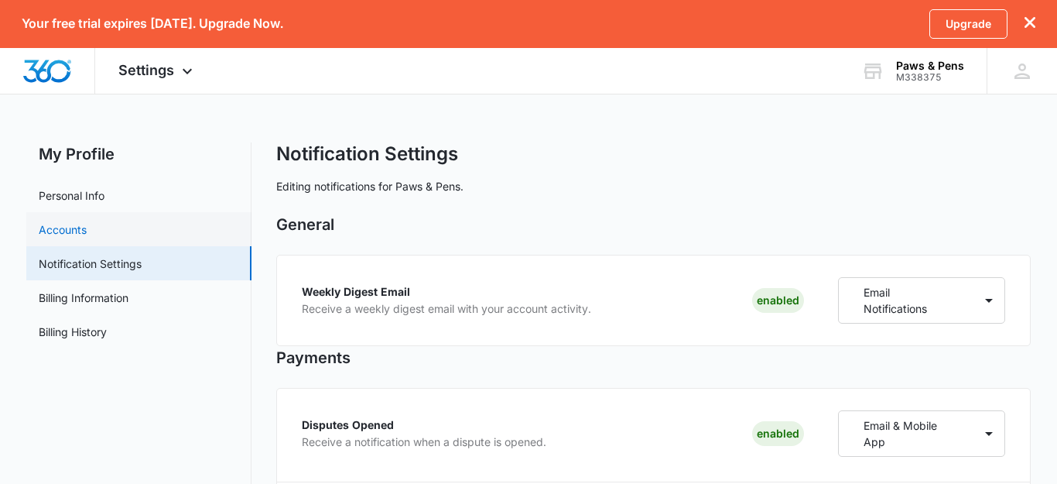
click at [87, 232] on link "Accounts" at bounding box center [63, 229] width 48 height 16
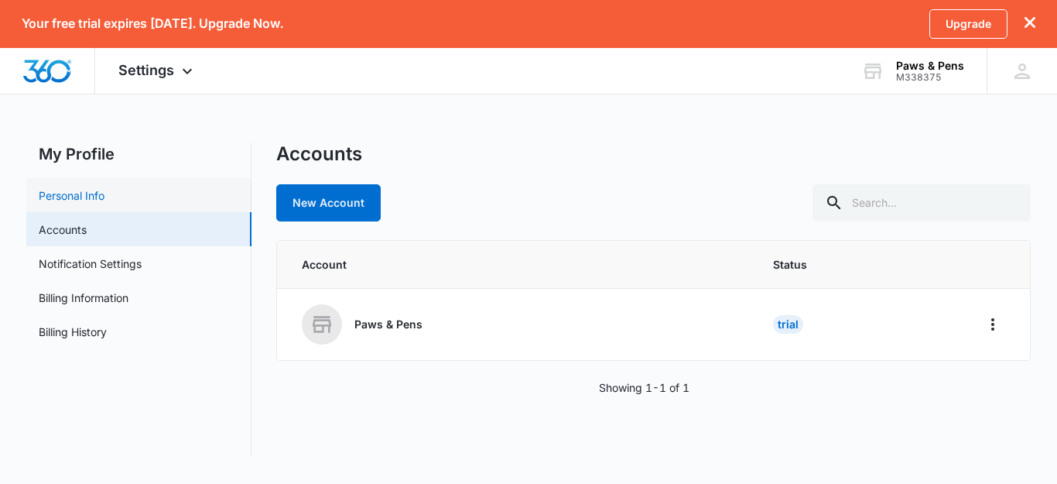
click at [92, 199] on link "Personal Info" at bounding box center [72, 195] width 66 height 16
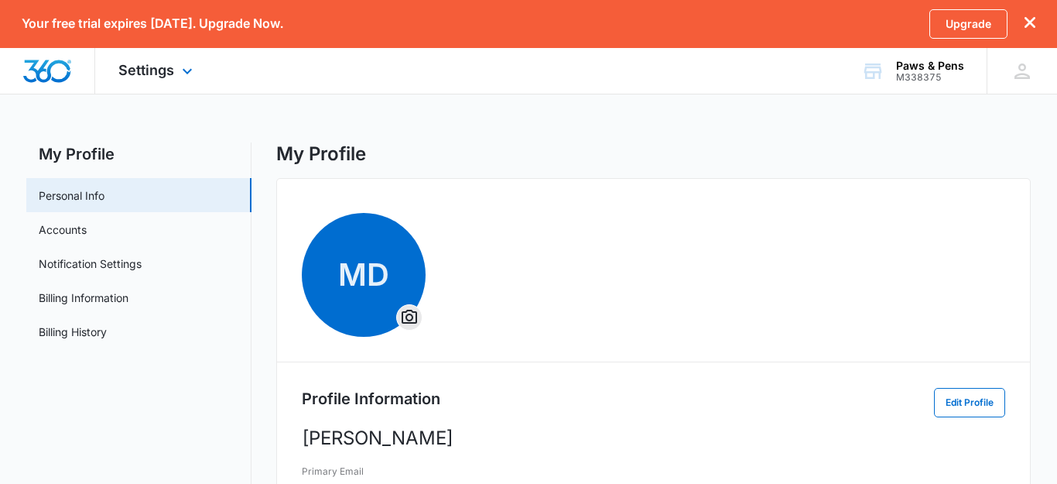
click at [50, 77] on img "Dashboard" at bounding box center [47, 71] width 50 height 23
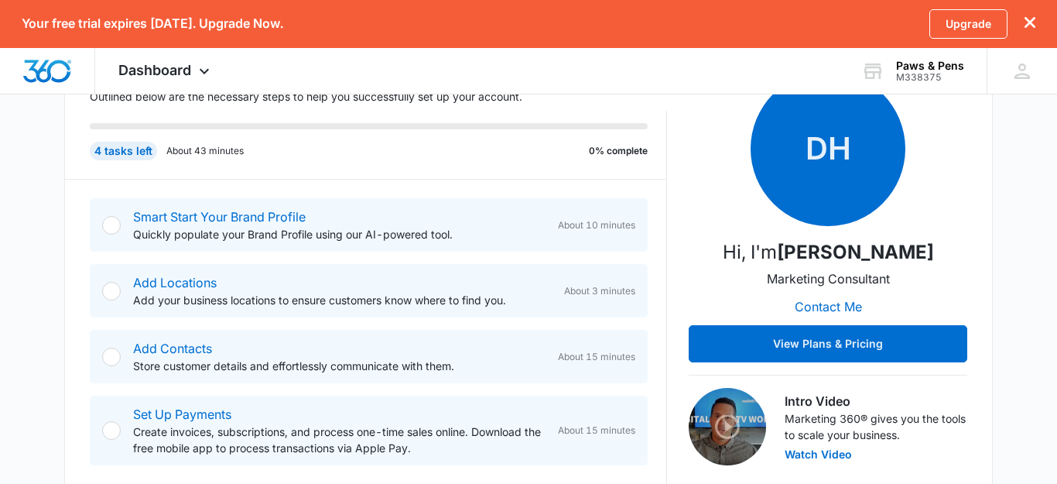
scroll to position [257, 0]
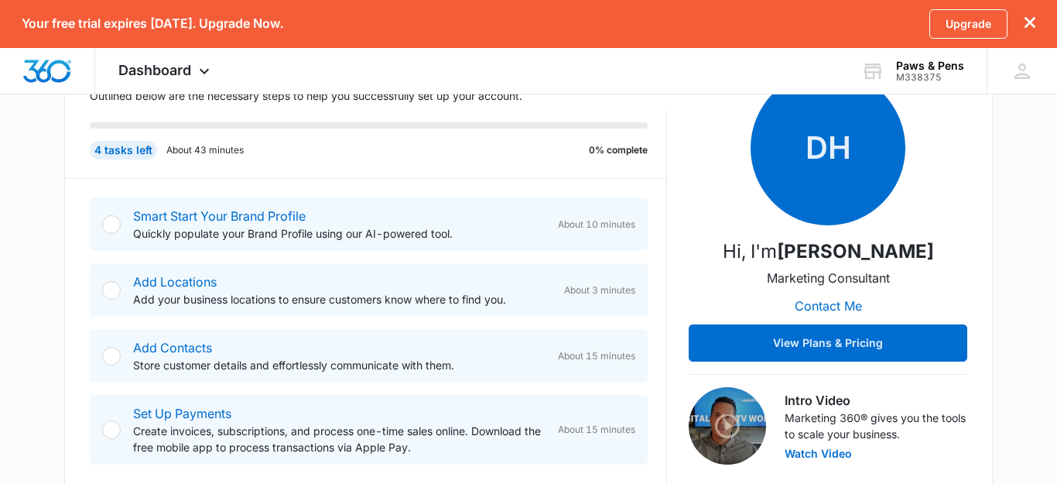
click at [116, 222] on div at bounding box center [111, 224] width 19 height 19
click at [193, 219] on link "Smart Start Your Brand Profile" at bounding box center [219, 215] width 173 height 15
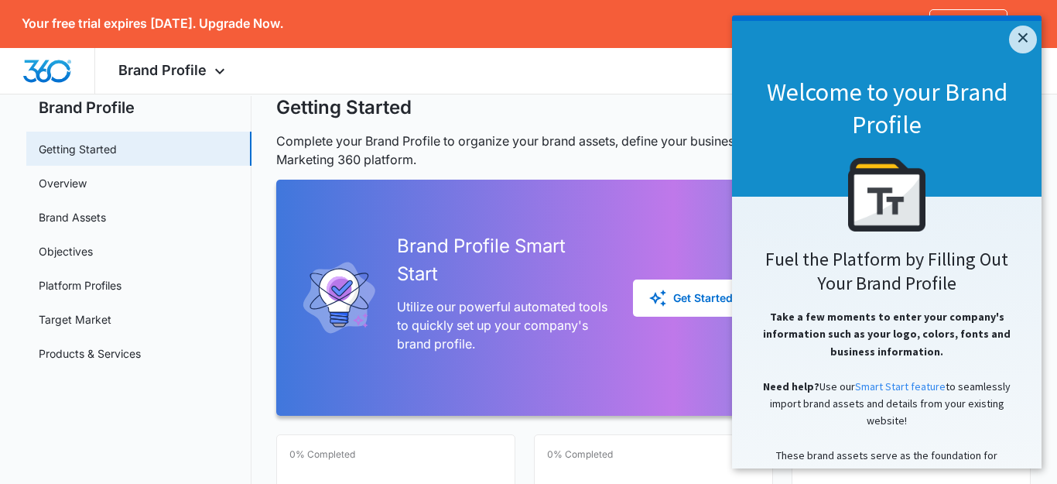
scroll to position [53, 0]
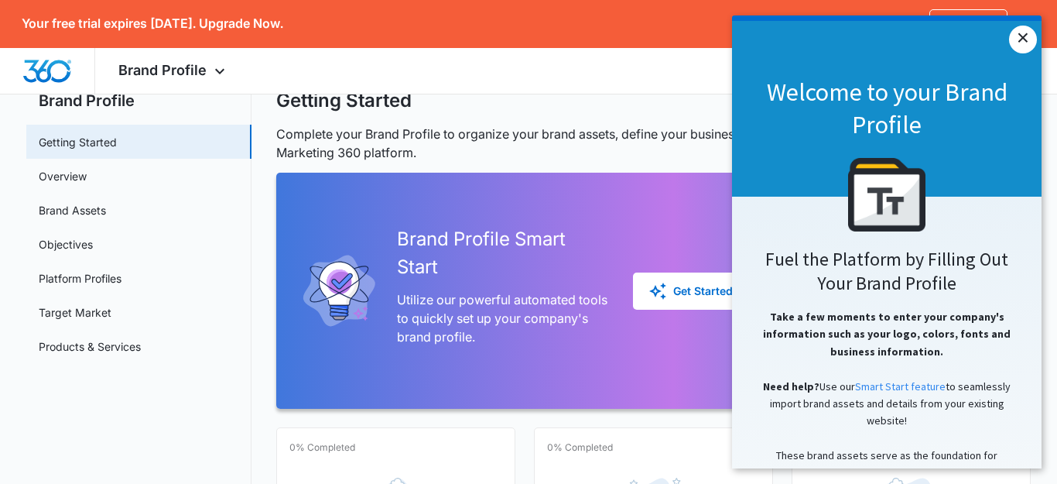
click at [1026, 39] on link "×" at bounding box center [1023, 40] width 28 height 28
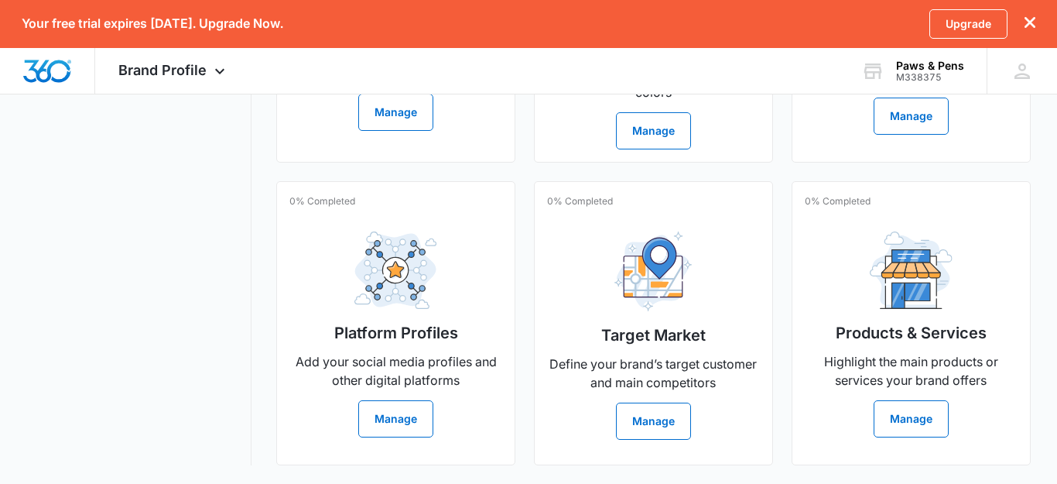
scroll to position [0, 0]
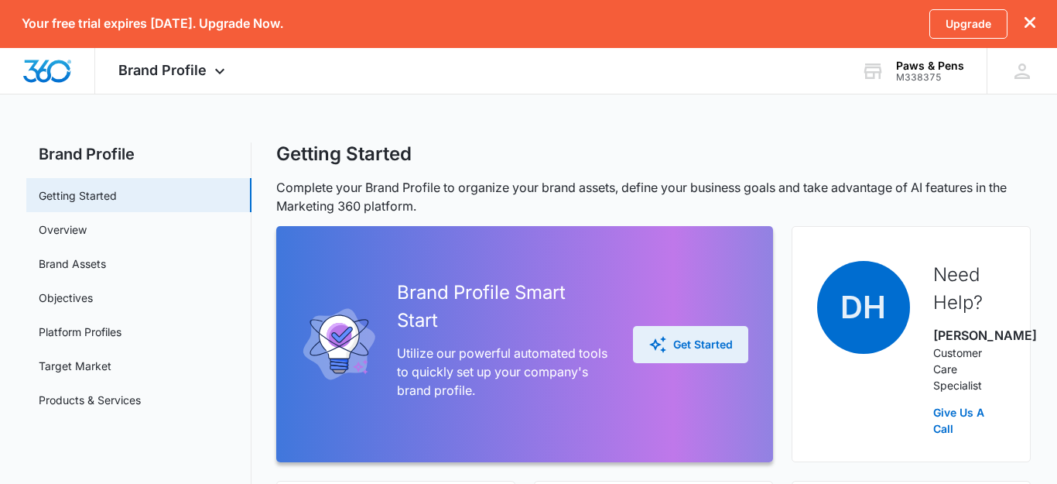
click at [671, 345] on div "Get Started" at bounding box center [691, 344] width 84 height 19
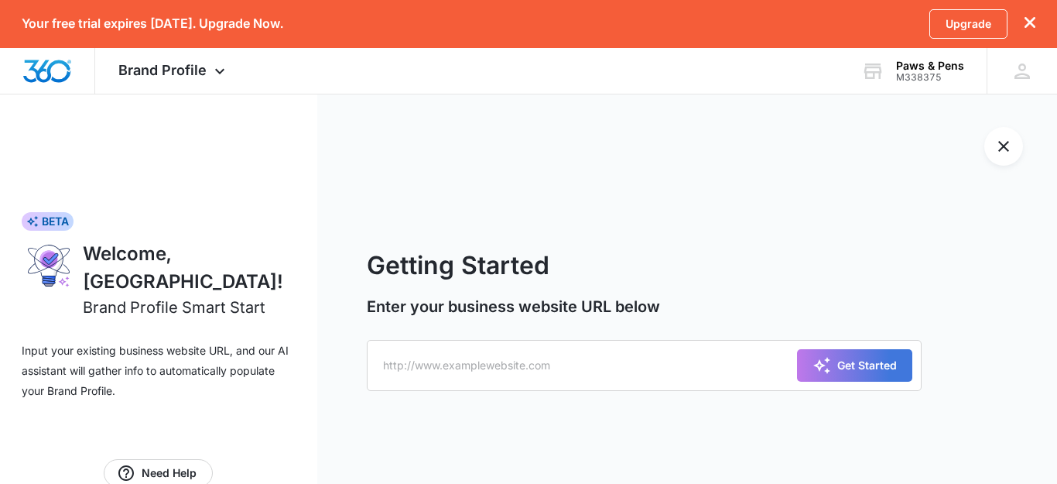
scroll to position [46, 0]
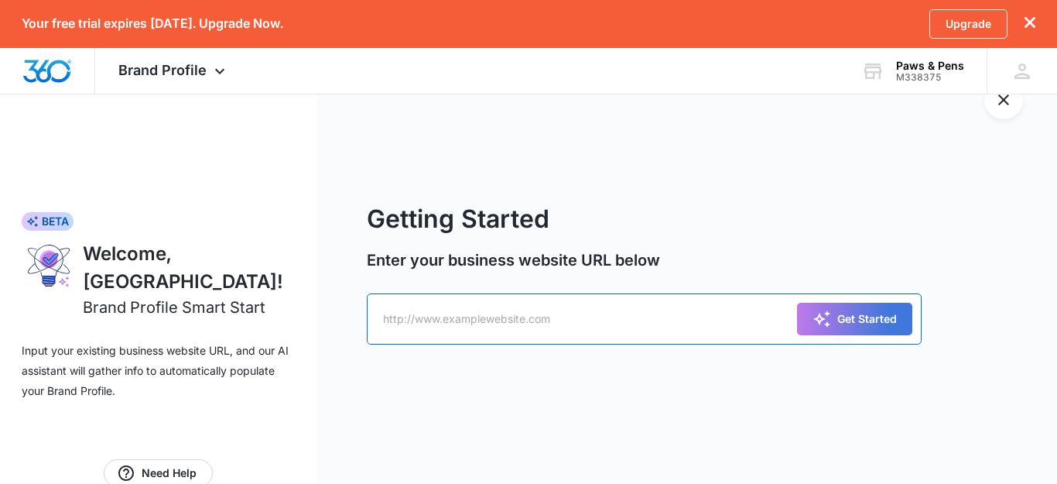
click at [584, 322] on input "text" at bounding box center [644, 318] width 555 height 51
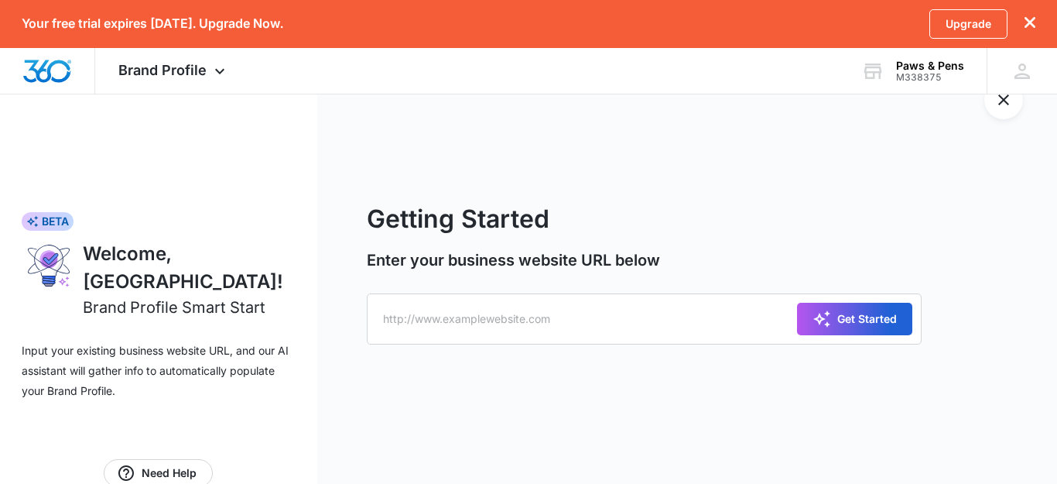
click at [814, 316] on icon "submit" at bounding box center [822, 319] width 19 height 19
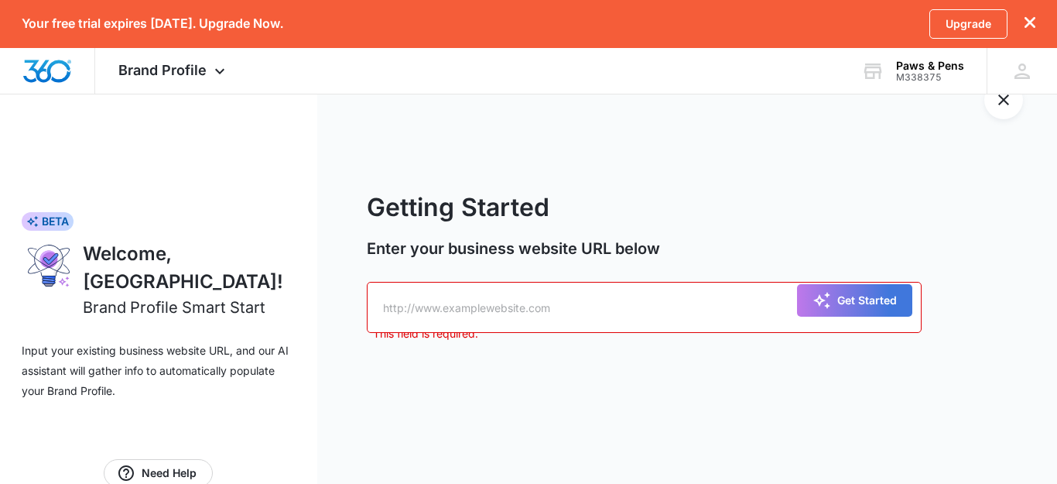
click at [528, 315] on input "text" at bounding box center [644, 307] width 555 height 51
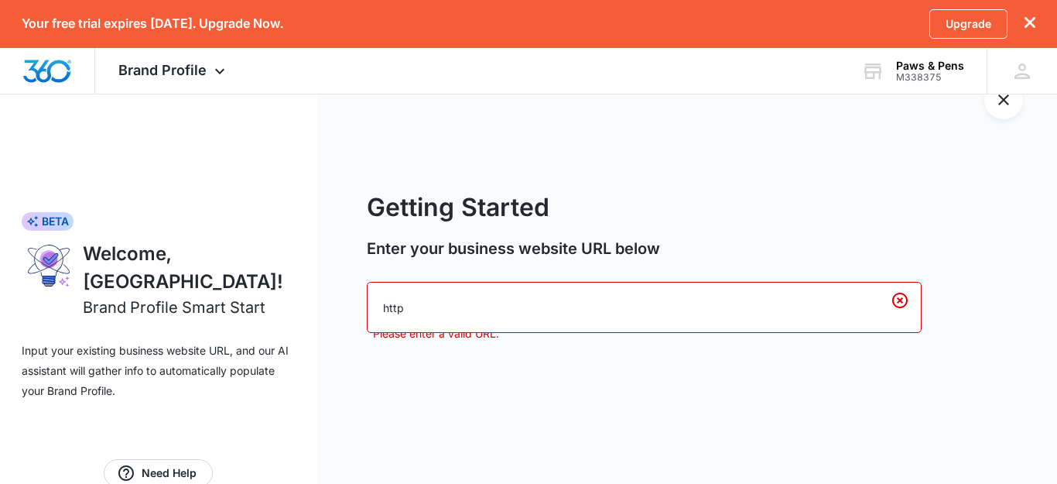
type input "http"
click at [588, 395] on div "Getting Started Enter your business website URL below http Please enter a valid…" at bounding box center [687, 264] width 740 height 437
click at [519, 321] on input "http" at bounding box center [644, 307] width 555 height 51
drag, startPoint x: 519, startPoint y: 321, endPoint x: 440, endPoint y: 304, distance: 81.5
click at [440, 304] on input "http" at bounding box center [644, 307] width 555 height 51
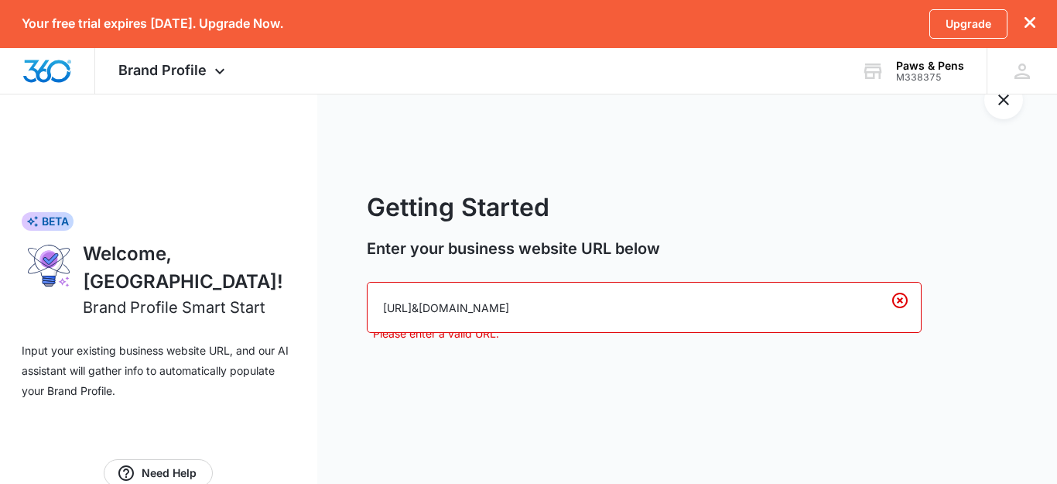
type input "http://PAW&PENS.com"
click at [612, 434] on div "Getting Started Enter your business website URL below http://PAW&PENS.com Pleas…" at bounding box center [687, 264] width 740 height 437
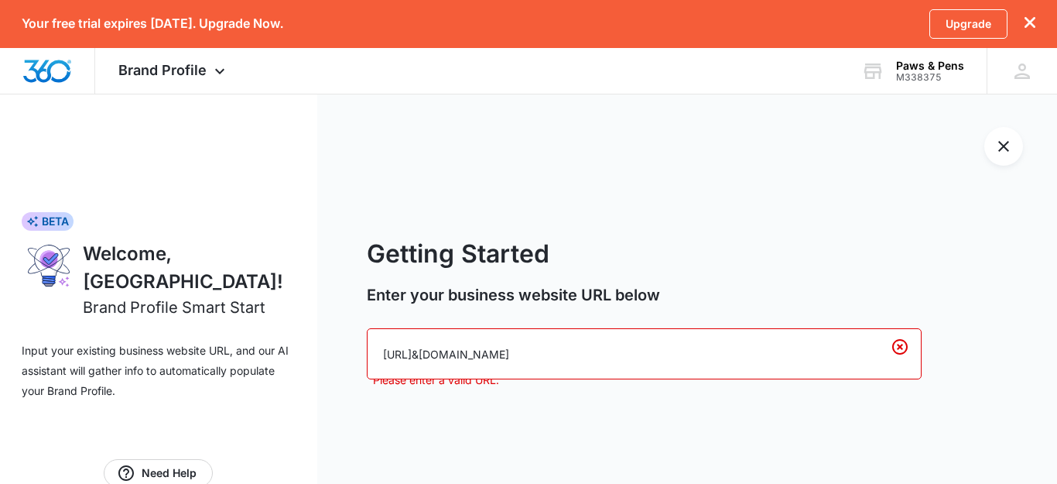
drag, startPoint x: 502, startPoint y: 351, endPoint x: 371, endPoint y: 335, distance: 131.8
click at [371, 335] on input "http://PAW&PENS.com" at bounding box center [644, 353] width 555 height 51
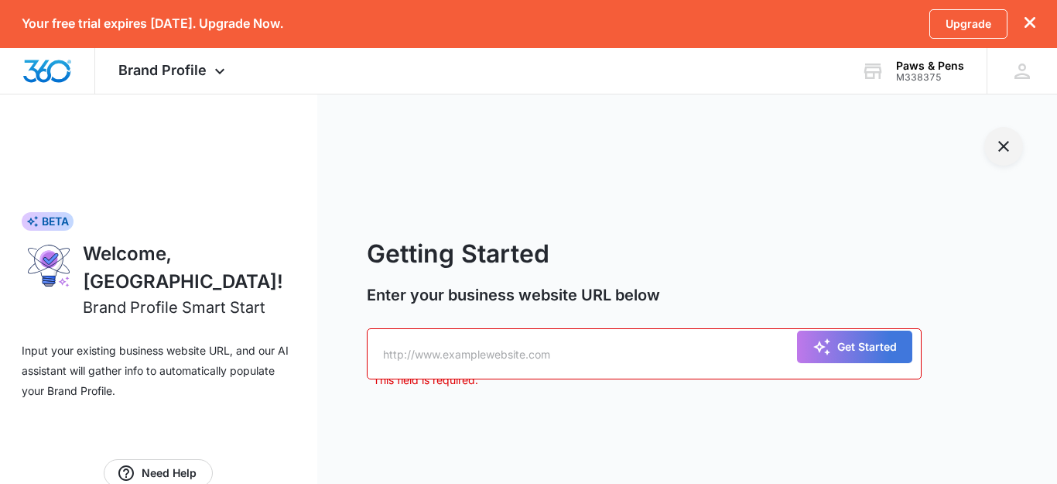
click at [1015, 137] on button "Exit Smart Start Wizard" at bounding box center [1004, 146] width 39 height 39
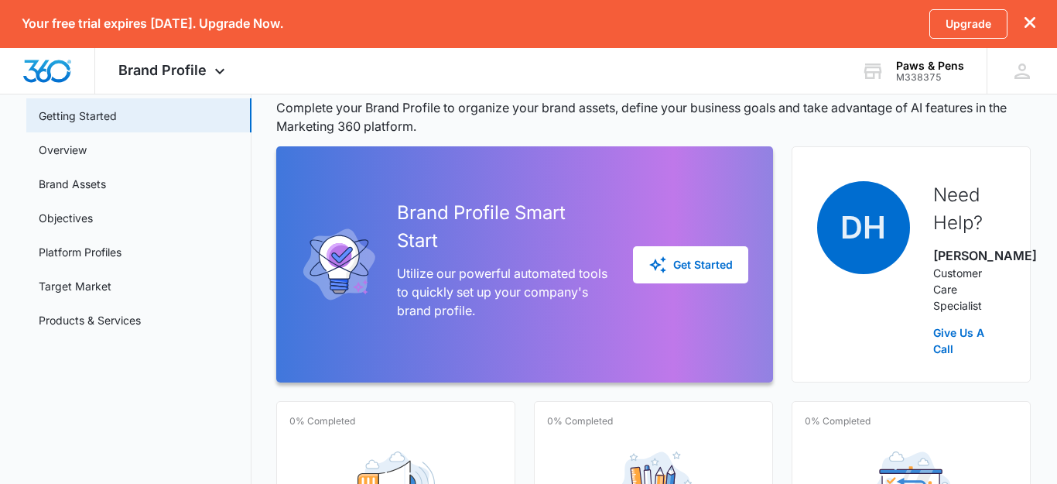
scroll to position [97, 0]
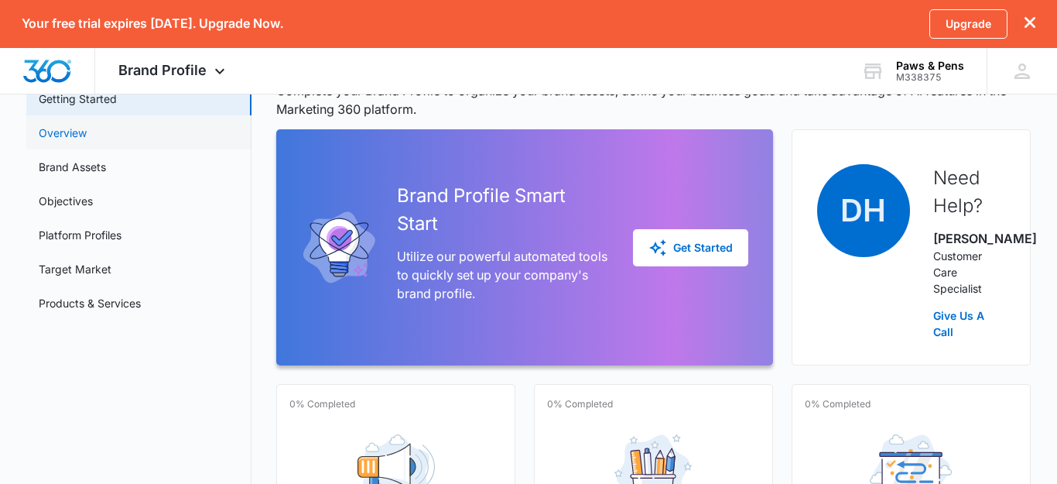
click at [87, 132] on link "Overview" at bounding box center [63, 133] width 48 height 16
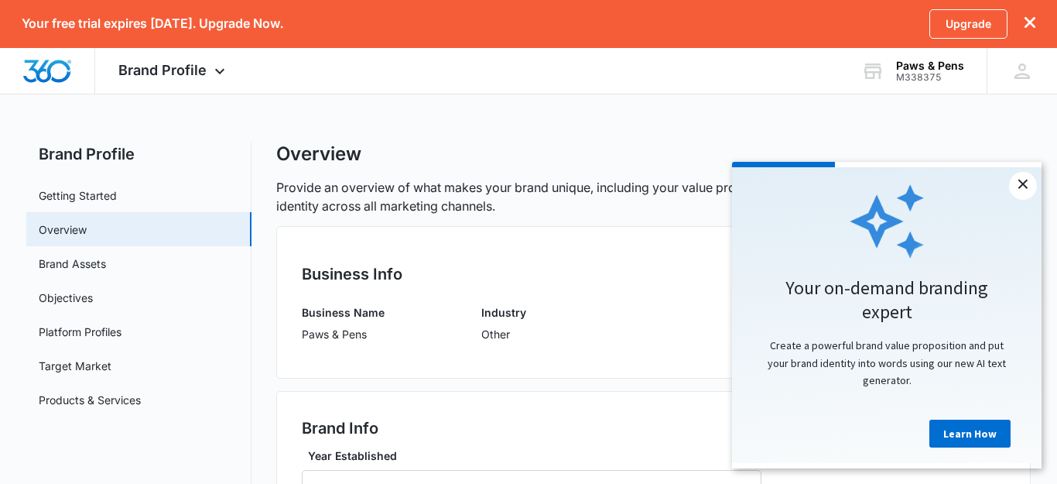
click at [1024, 180] on link "×" at bounding box center [1023, 186] width 28 height 28
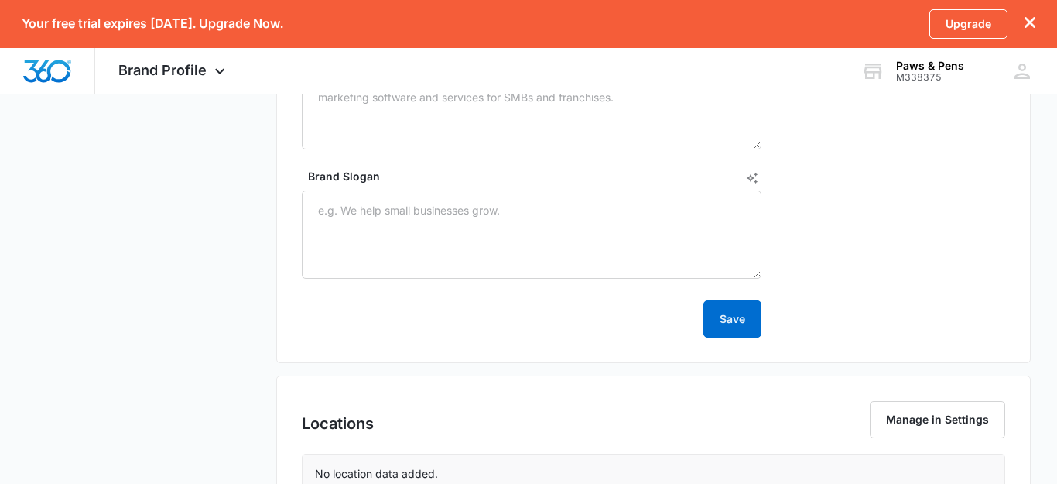
scroll to position [834, 0]
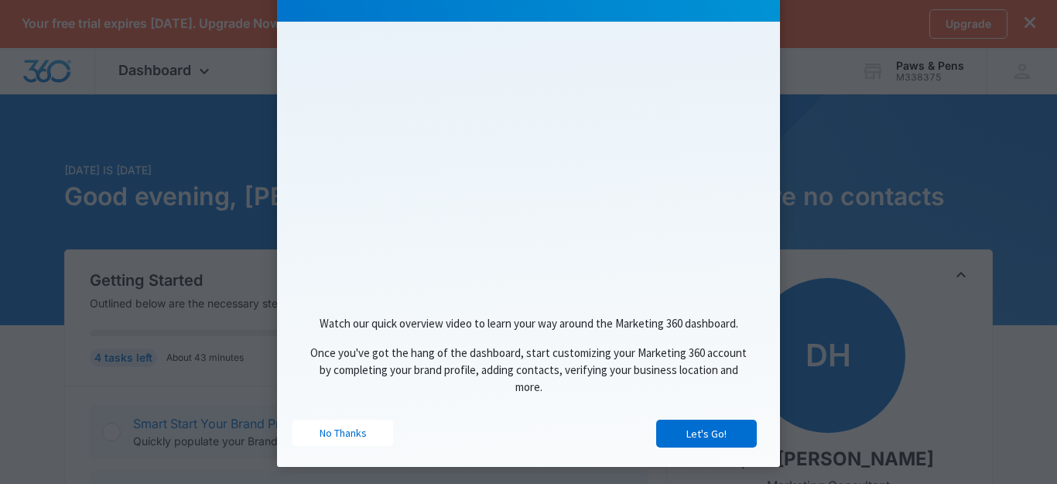
scroll to position [216, 0]
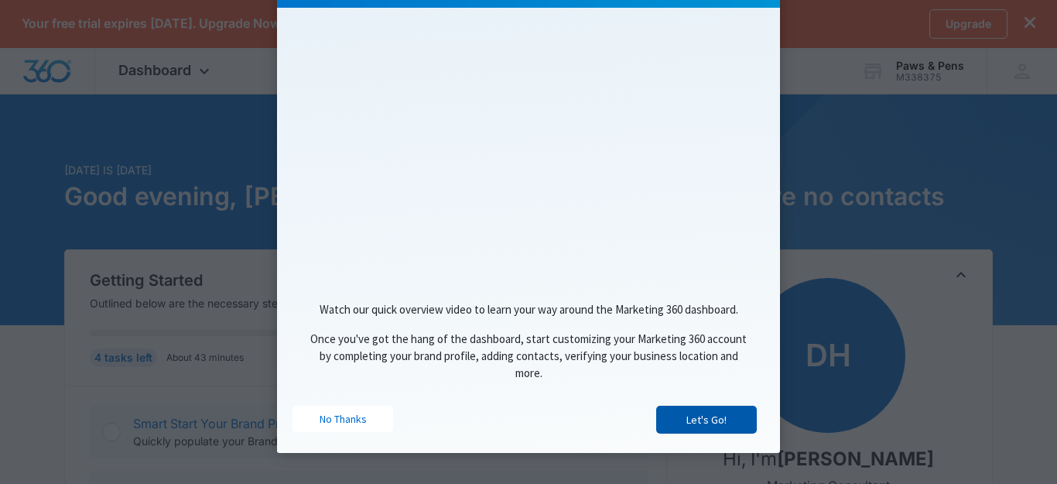
click at [708, 423] on link "Let's Go!" at bounding box center [706, 420] width 101 height 28
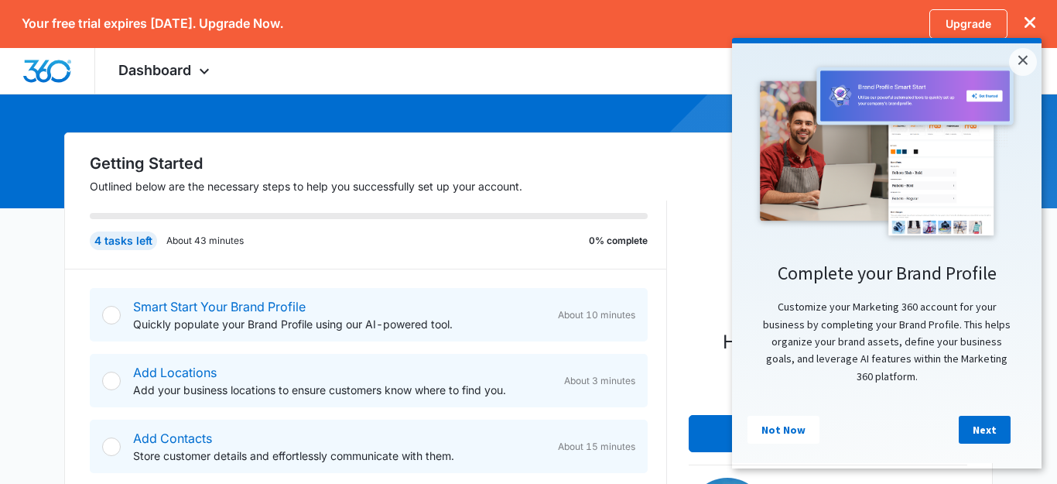
scroll to position [119, 0]
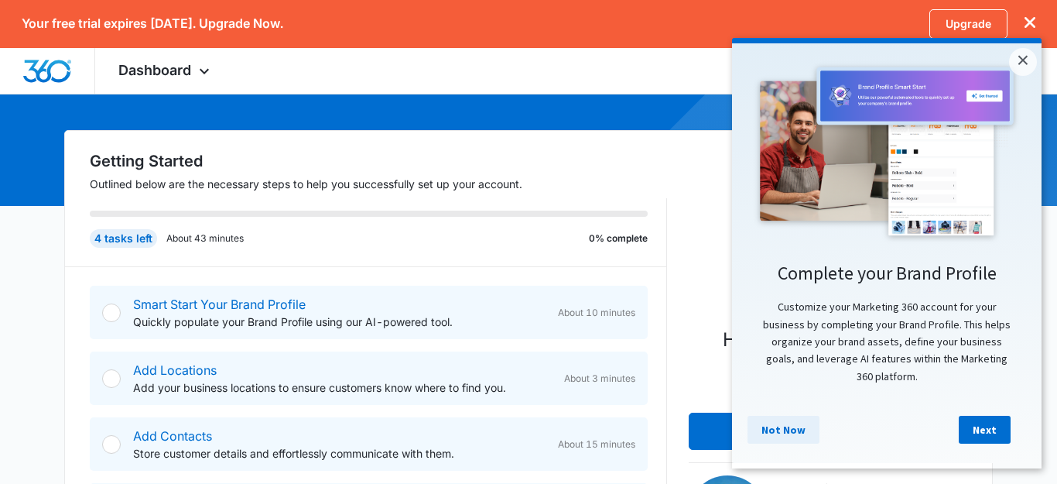
click at [787, 430] on link "Not Now" at bounding box center [784, 430] width 72 height 28
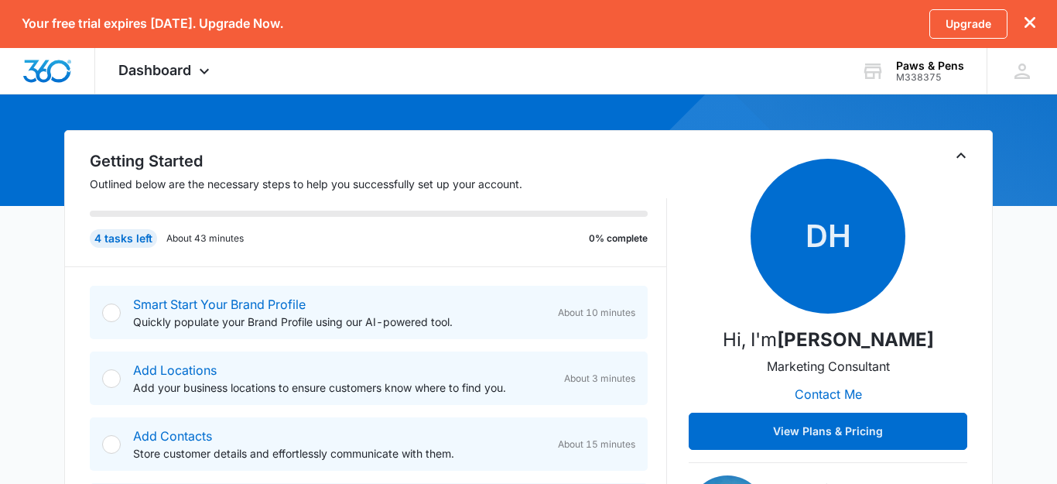
click at [110, 310] on div at bounding box center [111, 312] width 19 height 19
click at [190, 303] on link "Smart Start Your Brand Profile" at bounding box center [219, 303] width 173 height 15
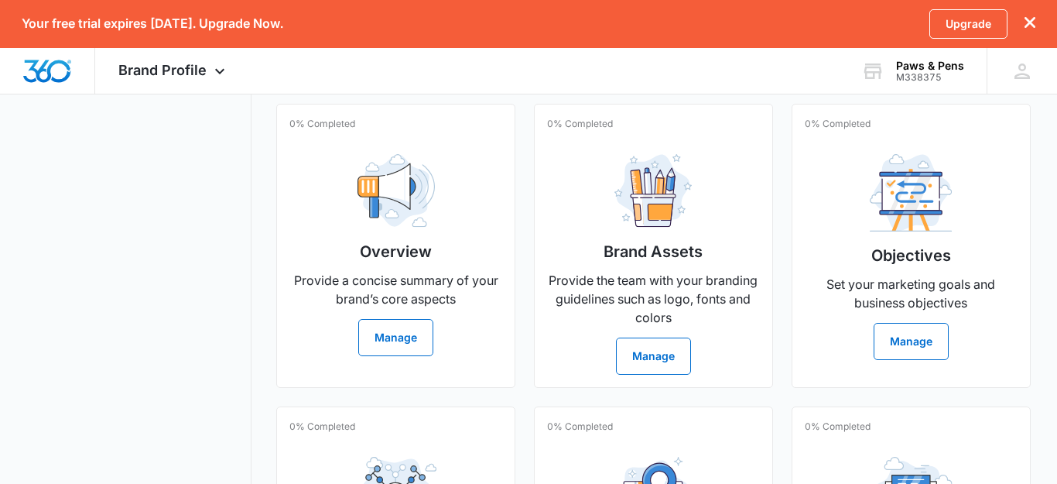
scroll to position [389, 0]
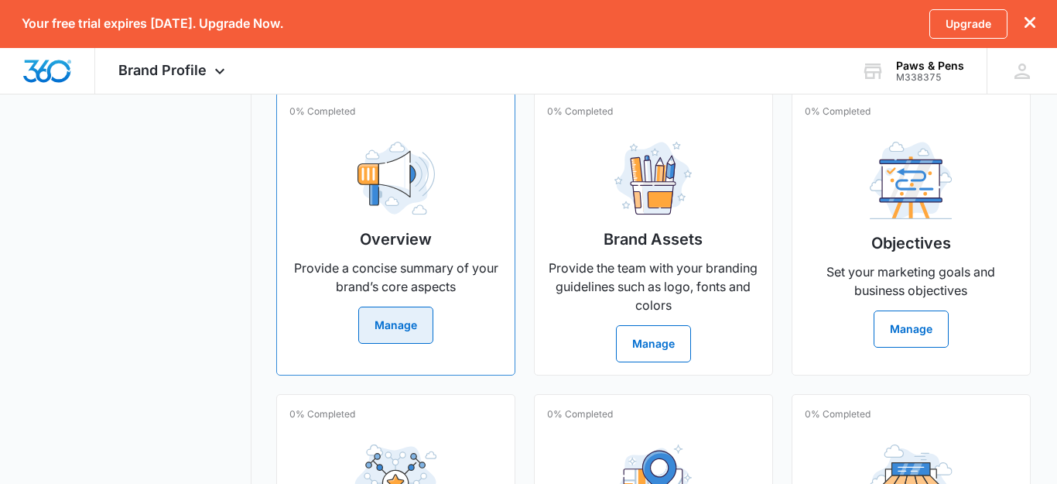
click at [416, 340] on button "Manage" at bounding box center [395, 325] width 75 height 37
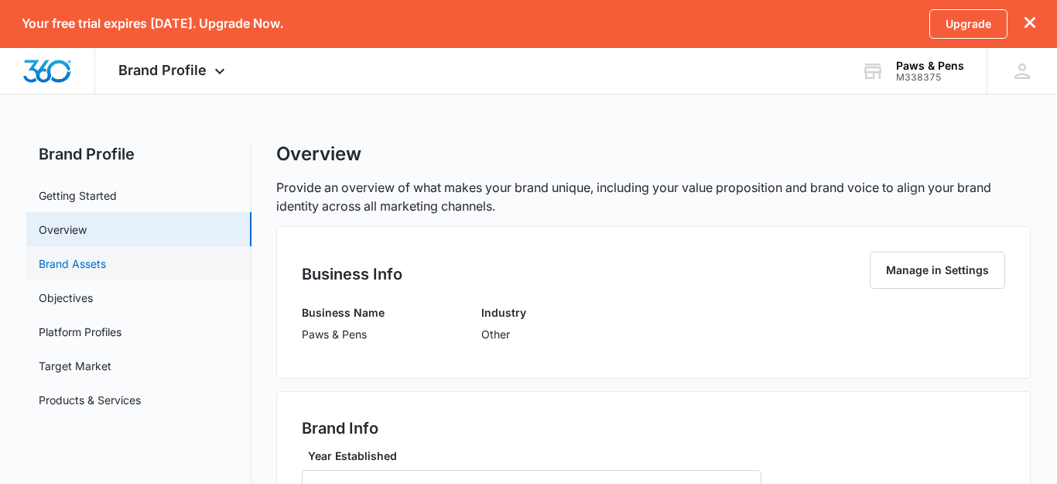
click at [106, 264] on link "Brand Assets" at bounding box center [72, 263] width 67 height 16
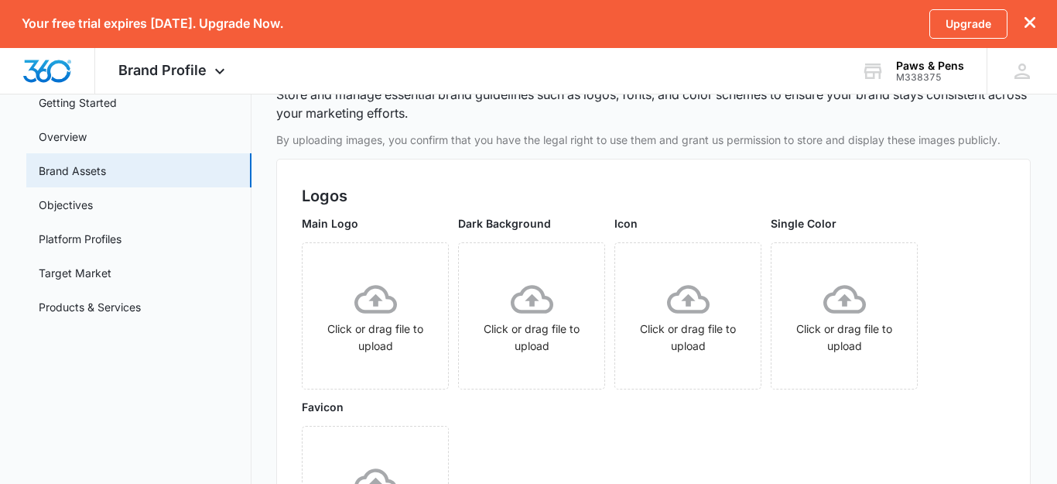
scroll to position [86, 0]
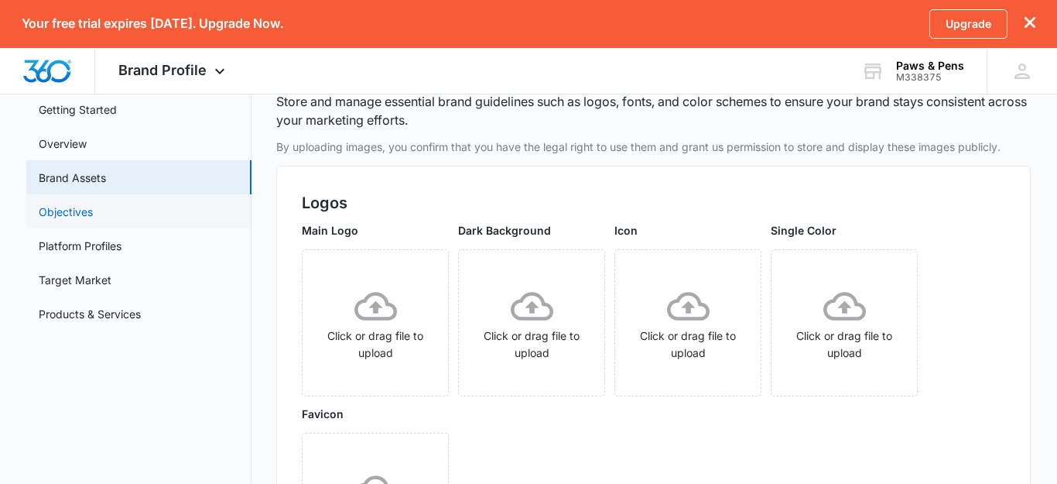
click at [93, 211] on link "Objectives" at bounding box center [66, 212] width 54 height 16
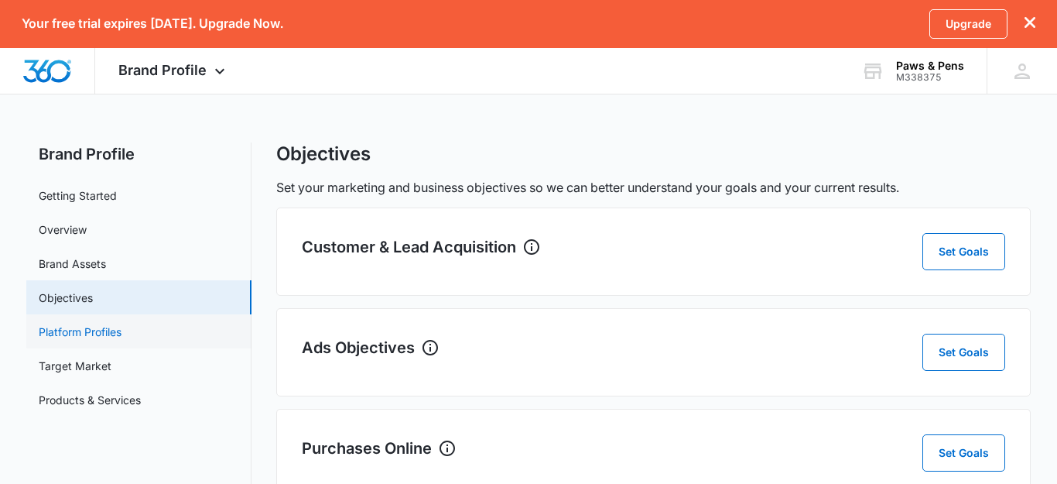
click at [122, 328] on link "Platform Profiles" at bounding box center [80, 332] width 83 height 16
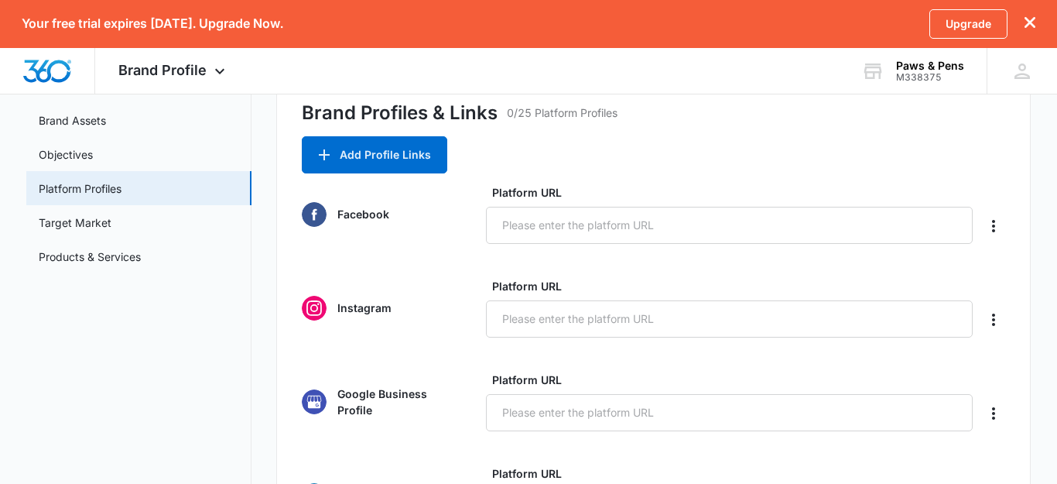
scroll to position [125, 0]
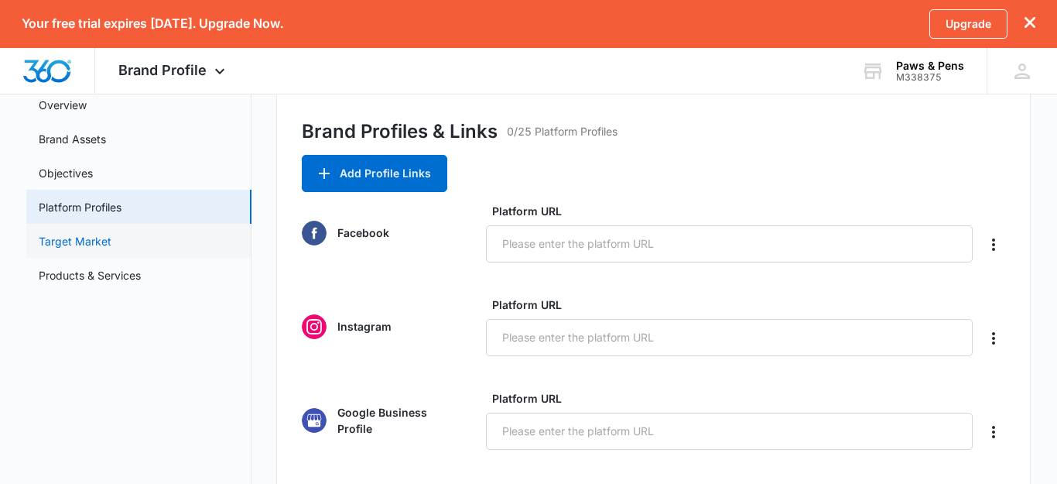
click at [111, 233] on link "Target Market" at bounding box center [75, 241] width 73 height 16
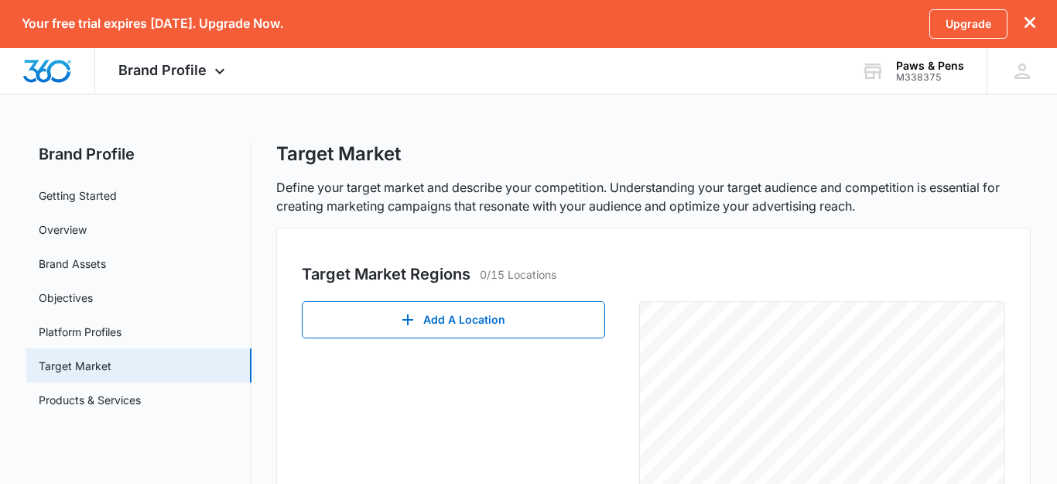
scroll to position [187, 0]
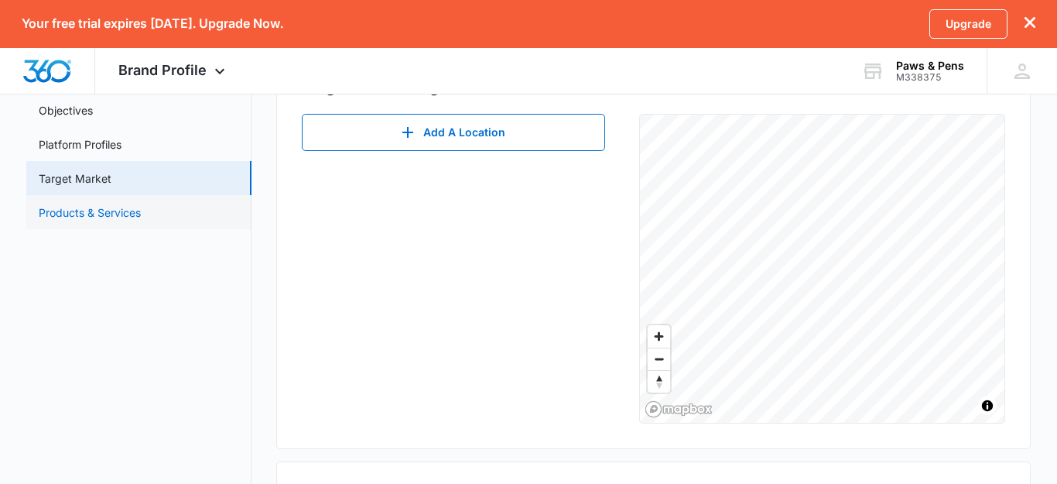
click at [131, 205] on link "Products & Services" at bounding box center [90, 212] width 102 height 16
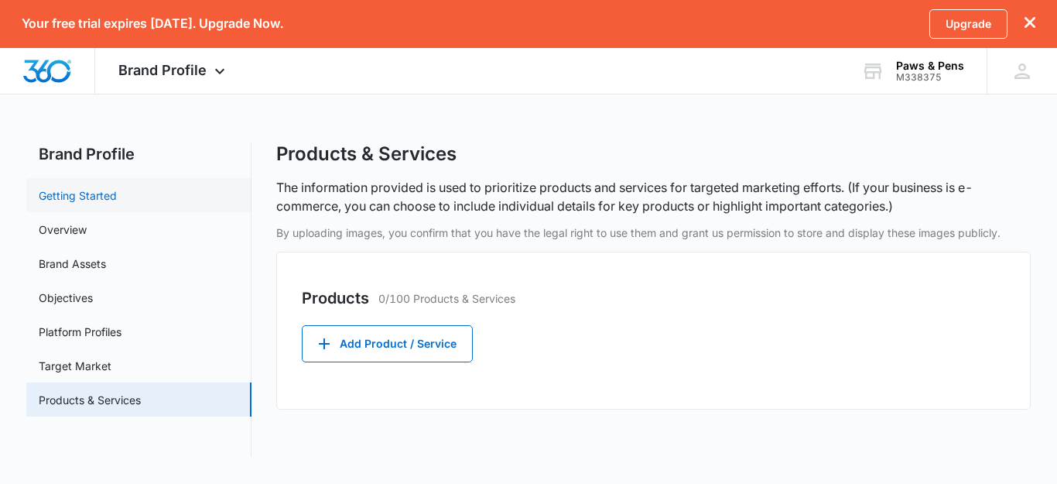
click at [117, 204] on link "Getting Started" at bounding box center [78, 195] width 78 height 16
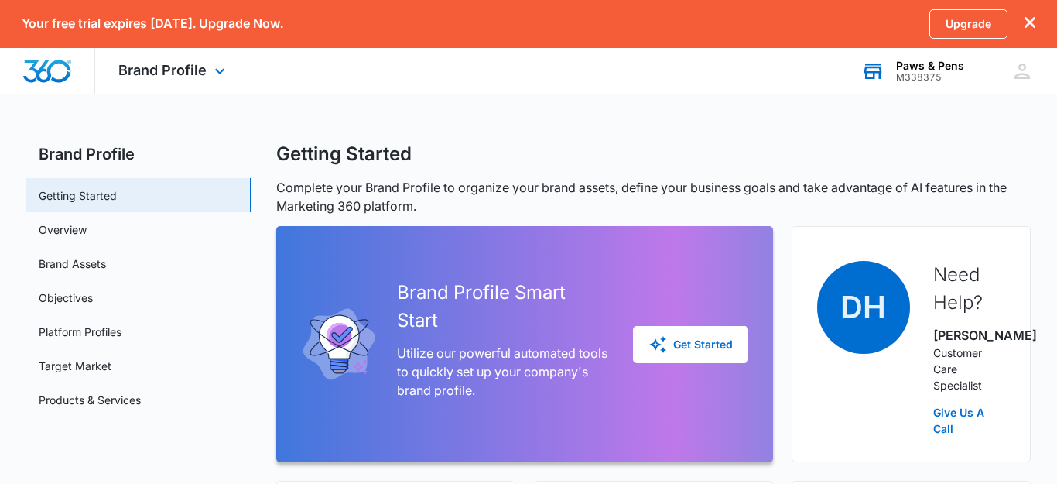
click at [882, 69] on icon at bounding box center [874, 72] width 18 height 12
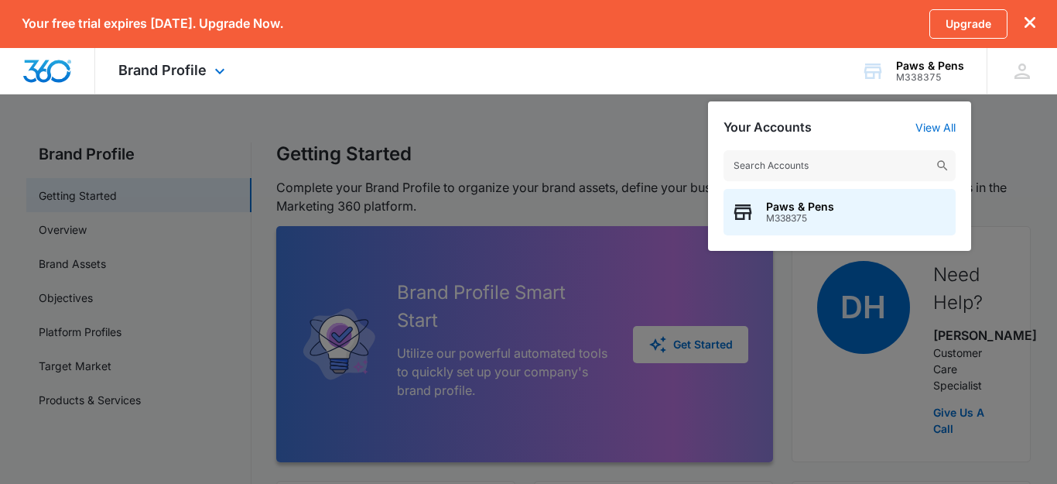
click at [751, 93] on div "Brand Profile Apps Reputation Websites Forms CRM Email Shop Payments POS Ads In…" at bounding box center [528, 71] width 1057 height 46
click at [463, 173] on div at bounding box center [528, 242] width 1057 height 484
